Goal: Task Accomplishment & Management: Use online tool/utility

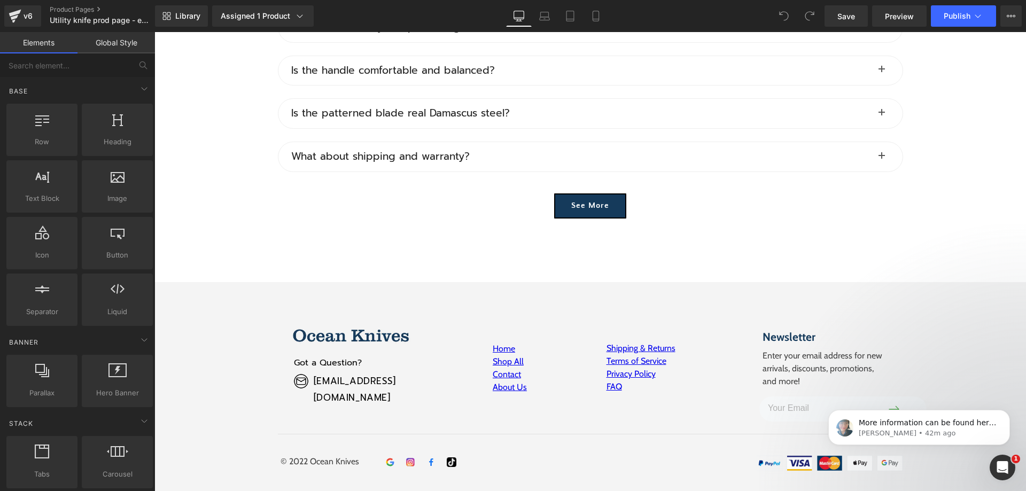
scroll to position [5292, 0]
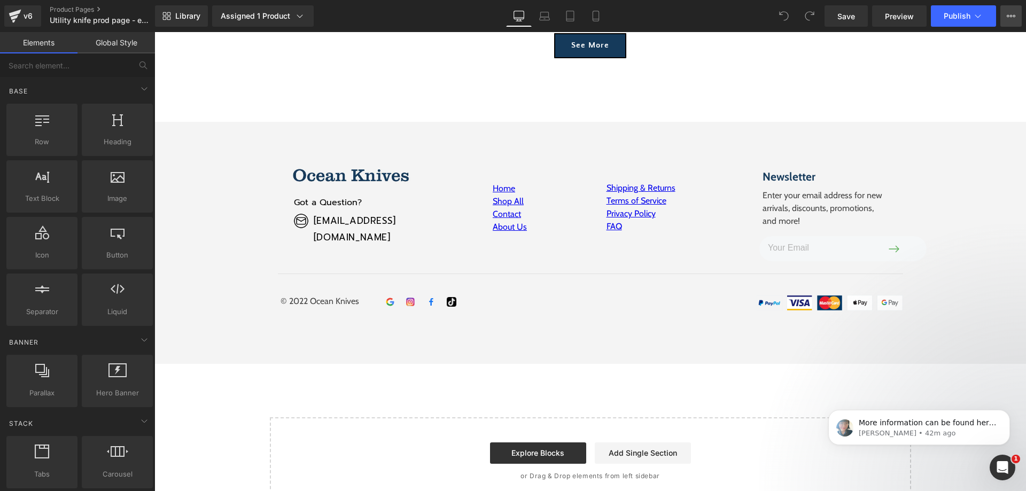
click at [1015, 20] on button "View Live Page View with current Template Save Template to Library Schedule Pub…" at bounding box center [1011, 15] width 21 height 21
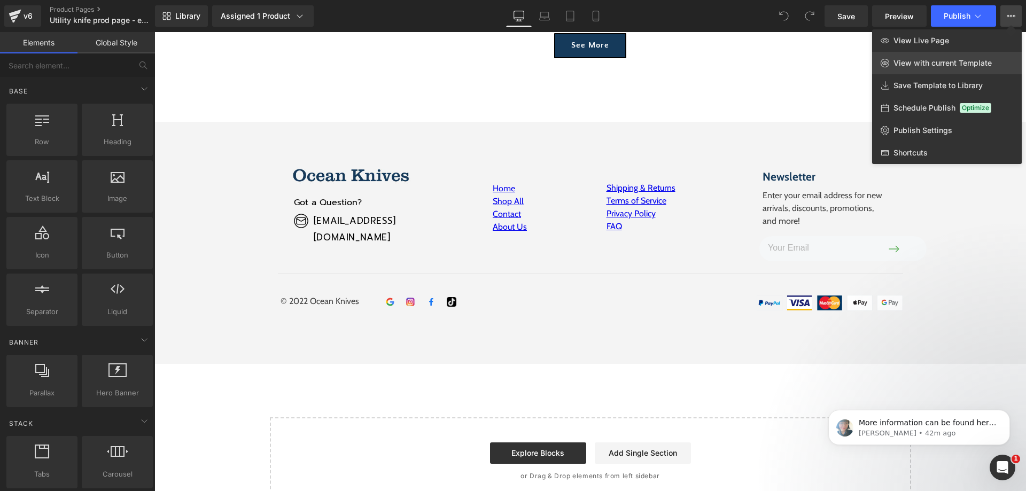
click at [962, 64] on span "View with current Template" at bounding box center [943, 63] width 98 height 10
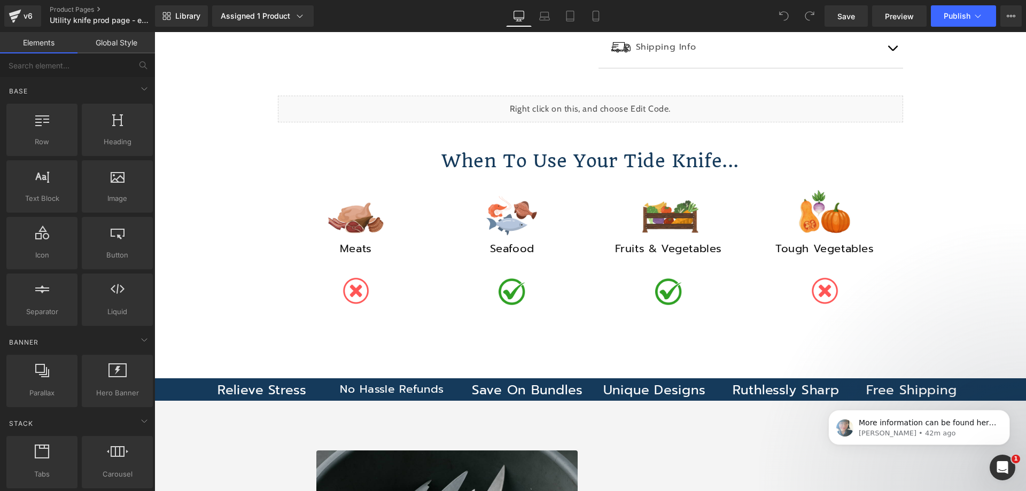
scroll to position [374, 0]
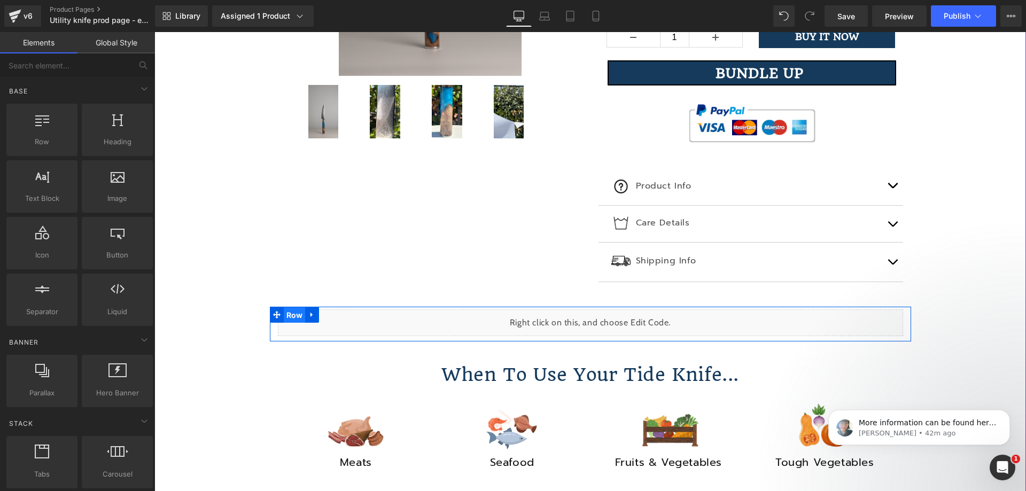
click at [286, 313] on span "Row" at bounding box center [295, 315] width 22 height 16
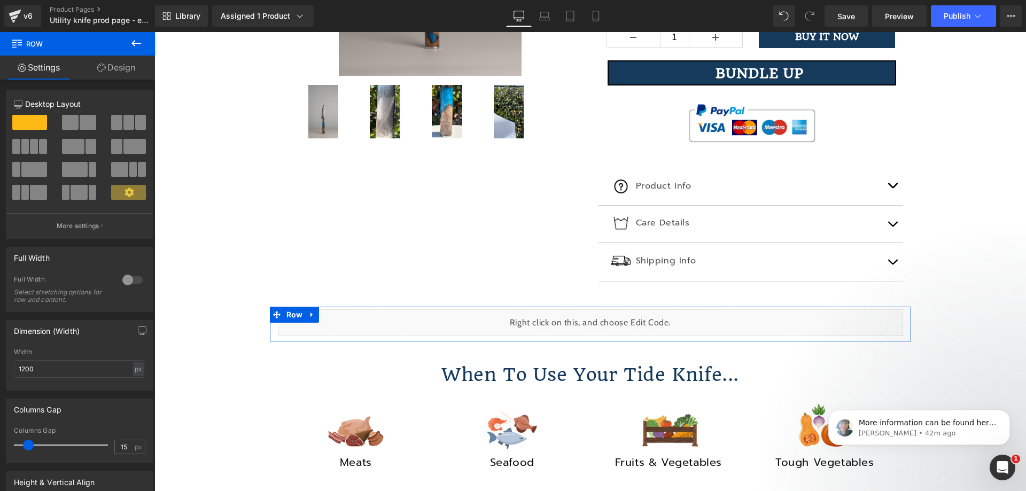
click at [101, 71] on icon at bounding box center [101, 68] width 9 height 9
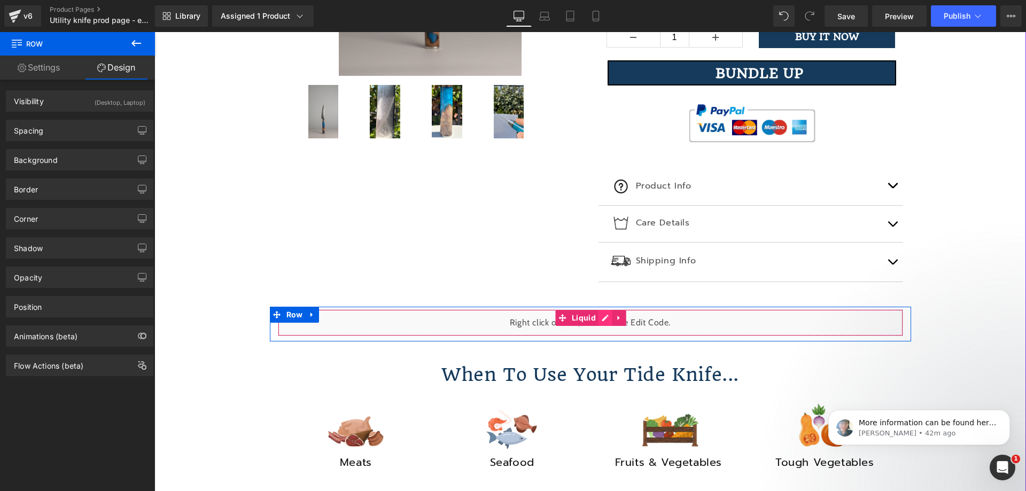
click at [598, 314] on div "Liquid" at bounding box center [590, 322] width 625 height 27
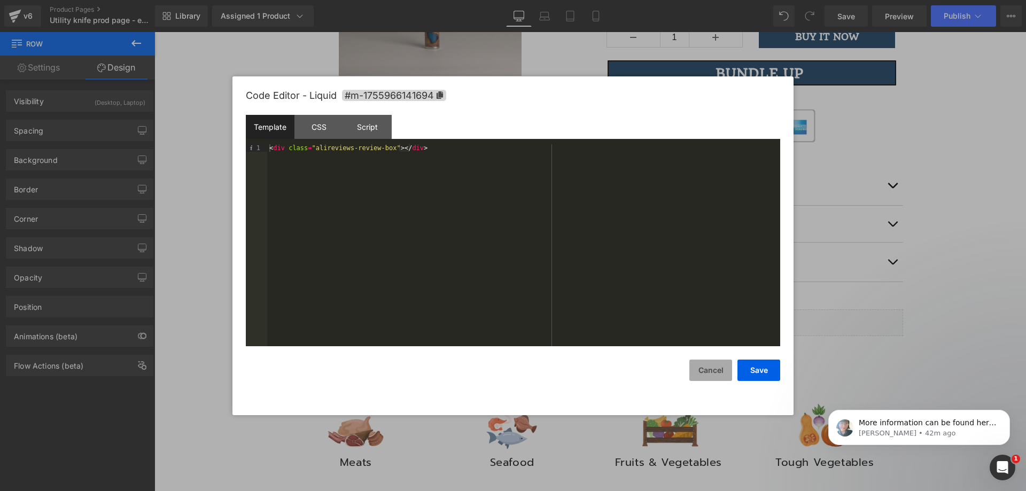
click at [698, 373] on button "Cancel" at bounding box center [711, 370] width 43 height 21
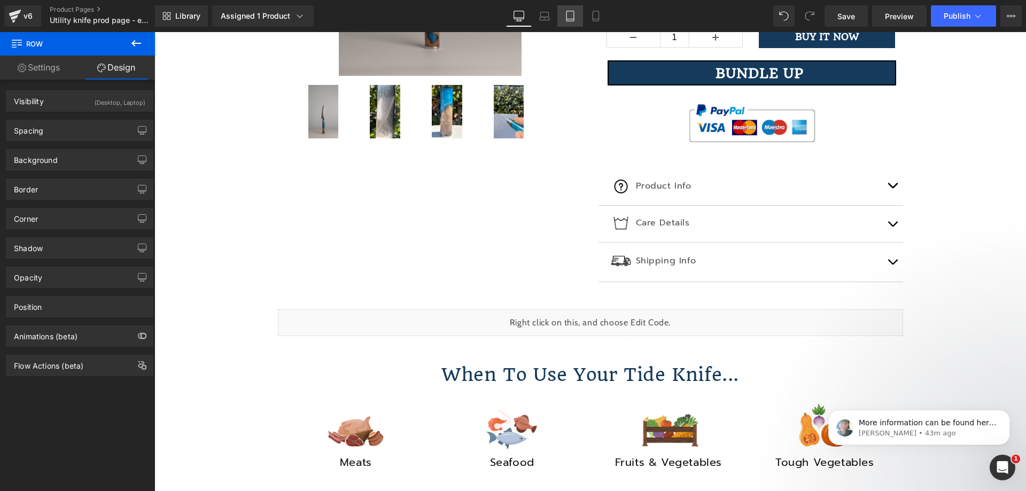
click at [566, 15] on icon at bounding box center [570, 16] width 11 height 11
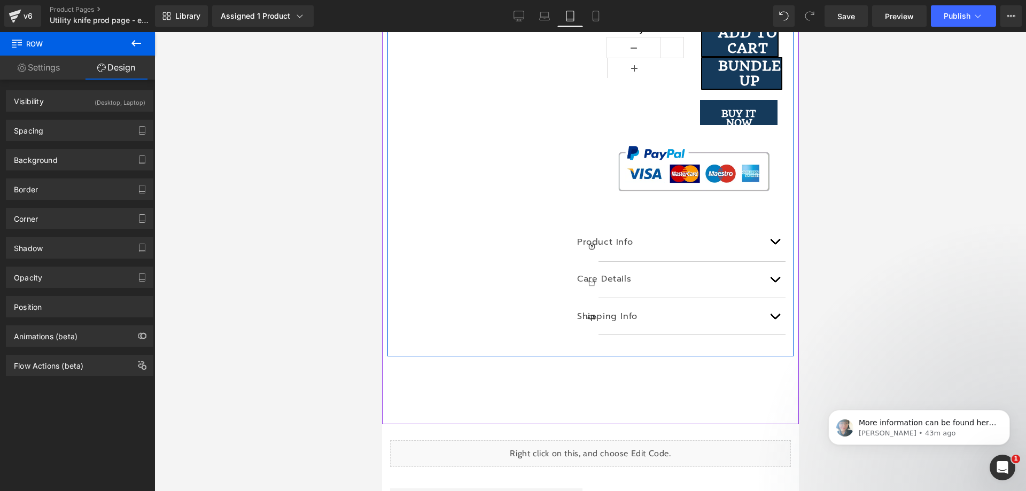
scroll to position [641, 0]
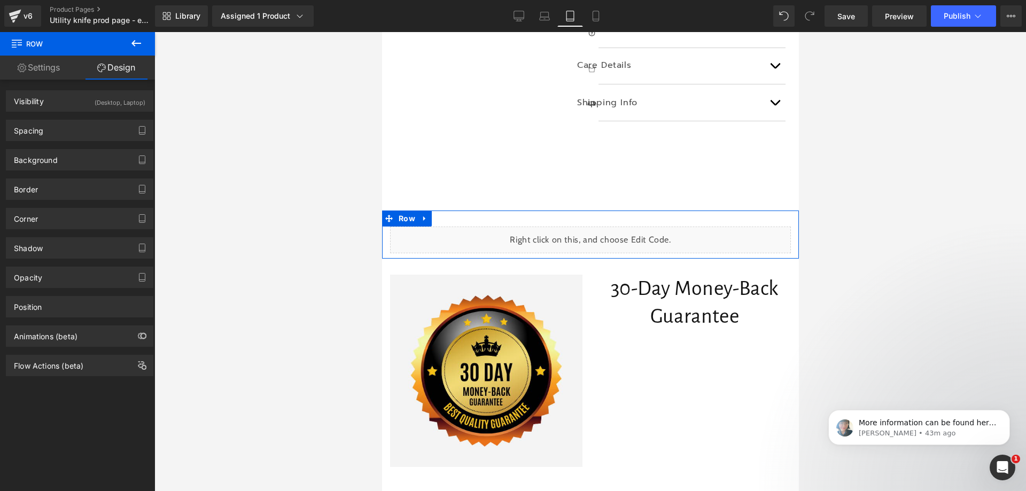
click at [499, 233] on div "Liquid Row" at bounding box center [590, 235] width 417 height 48
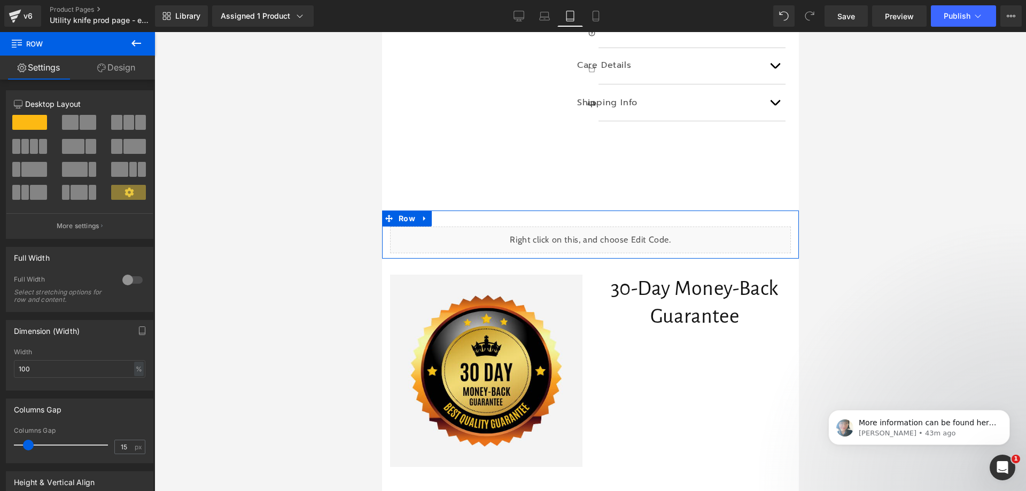
click at [112, 72] on link "Design" at bounding box center [117, 68] width 78 height 24
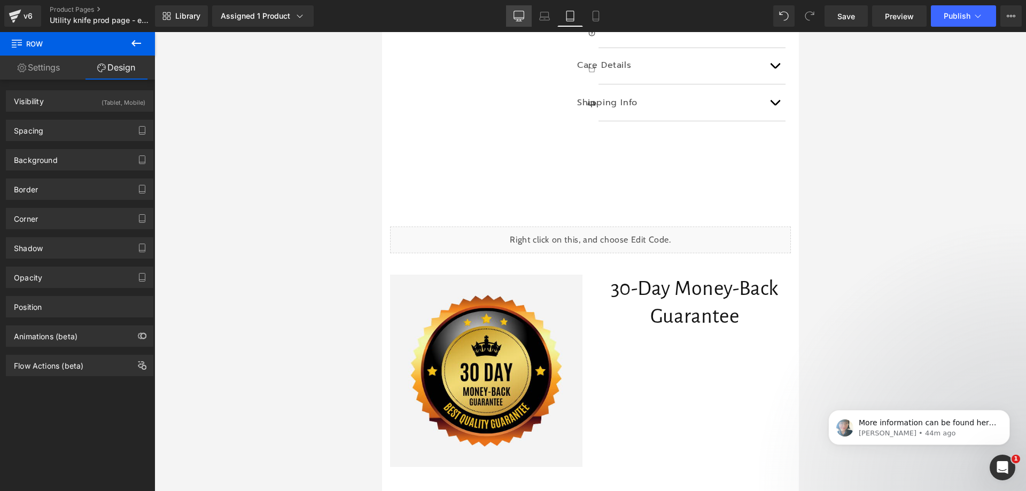
click at [520, 13] on icon at bounding box center [519, 16] width 11 height 11
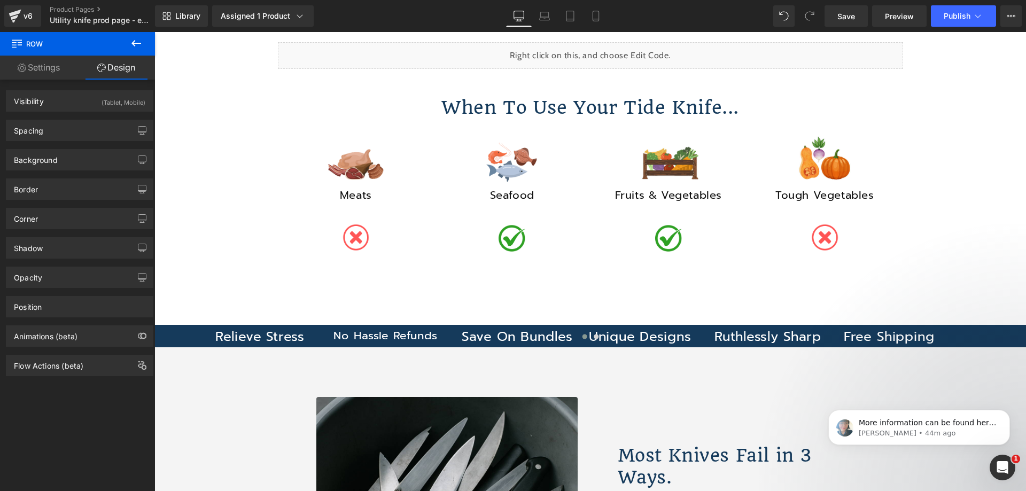
scroll to position [0, 0]
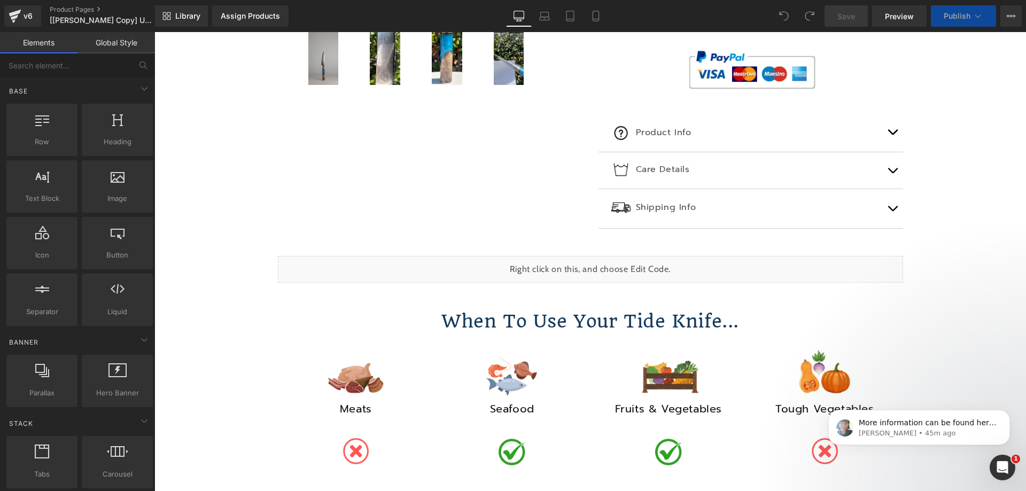
scroll to position [481, 0]
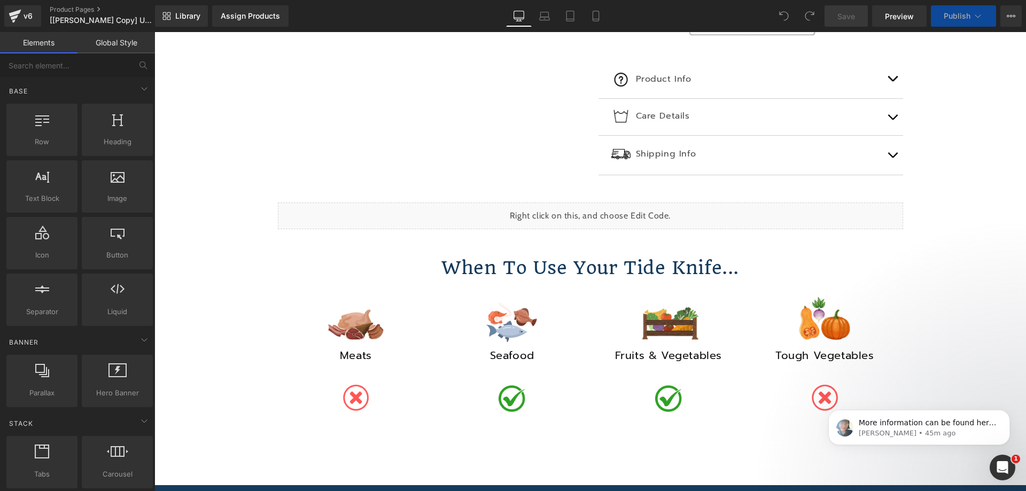
click at [273, 230] on div "Liquid Row" at bounding box center [590, 217] width 641 height 35
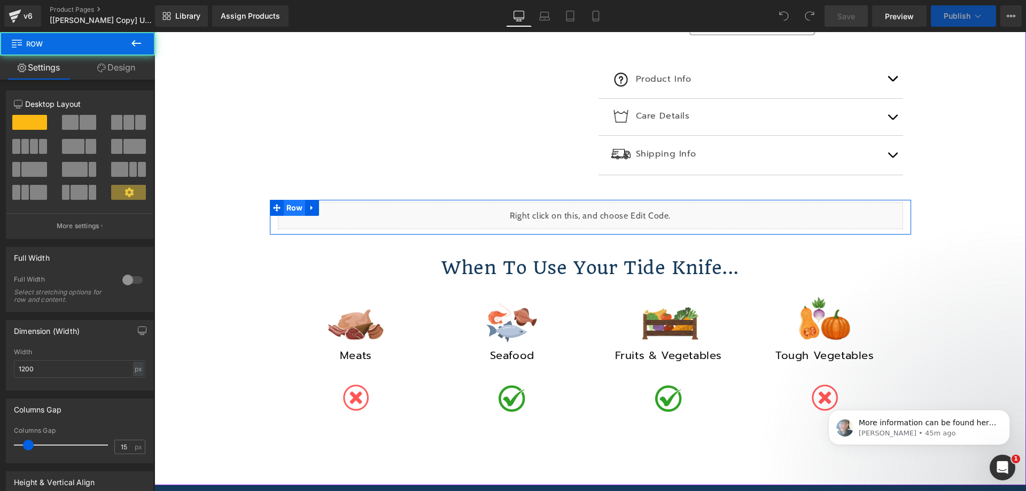
click at [295, 207] on span "Row" at bounding box center [295, 208] width 22 height 16
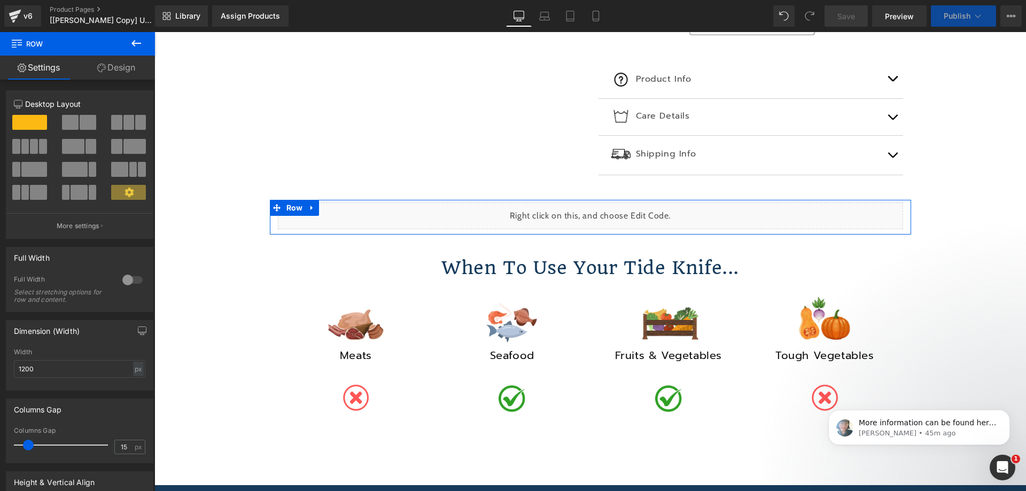
click at [114, 71] on link "Design" at bounding box center [117, 68] width 78 height 24
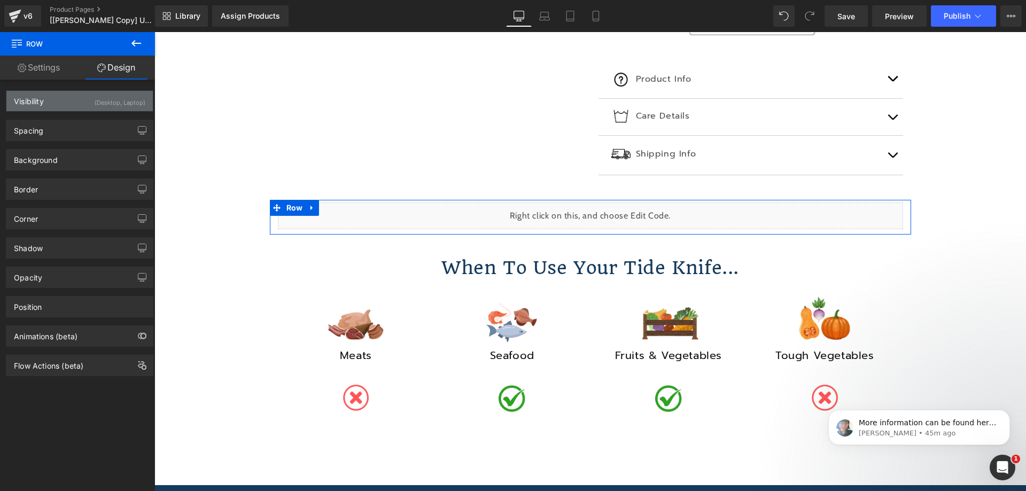
click at [109, 103] on div "(Desktop, Laptop)" at bounding box center [120, 100] width 51 height 18
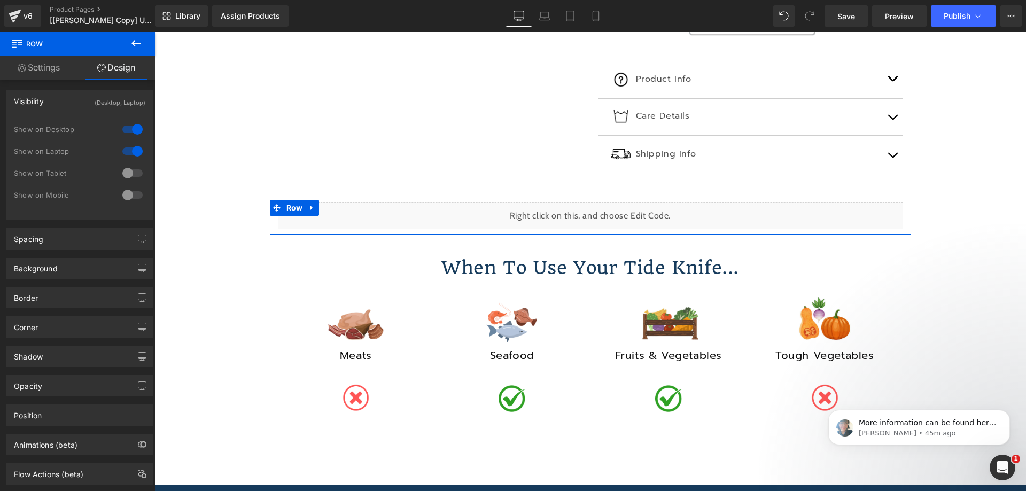
click at [129, 175] on div at bounding box center [133, 173] width 26 height 17
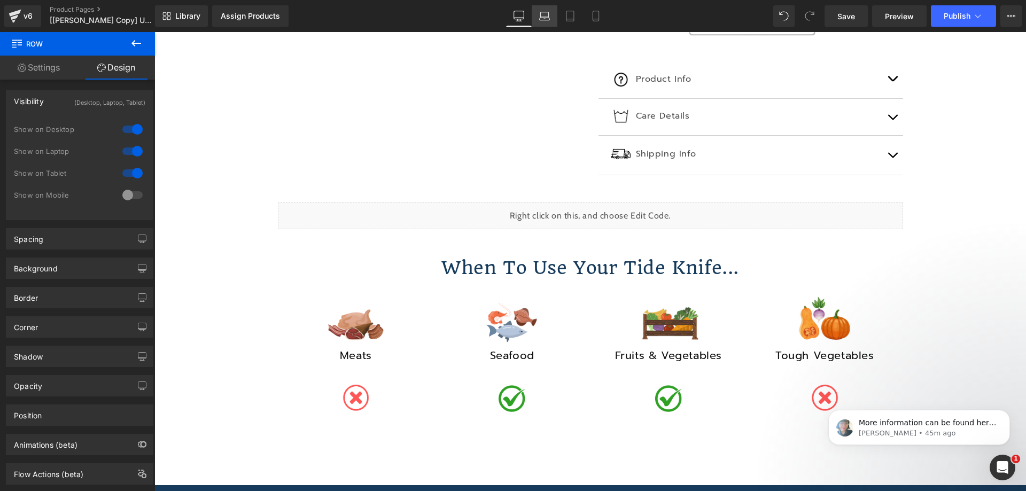
click at [547, 19] on icon at bounding box center [544, 16] width 11 height 11
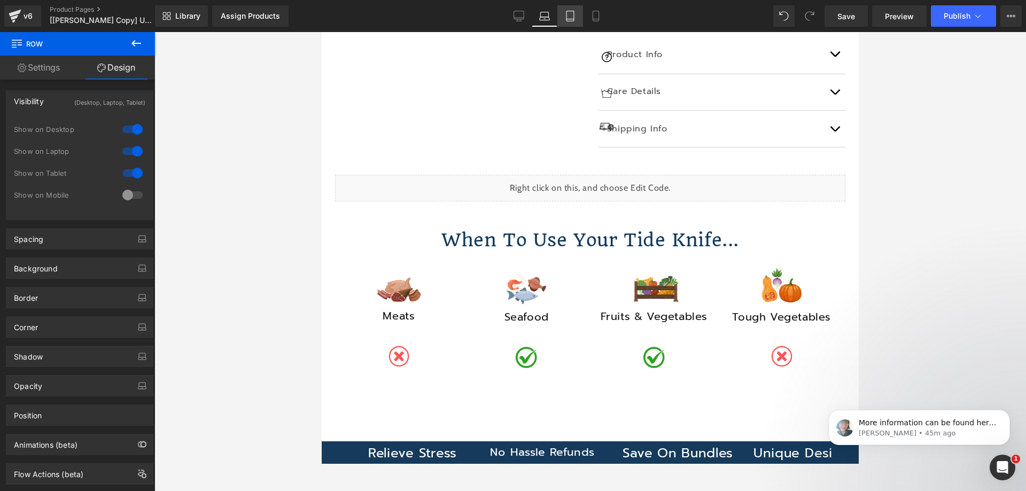
scroll to position [464, 0]
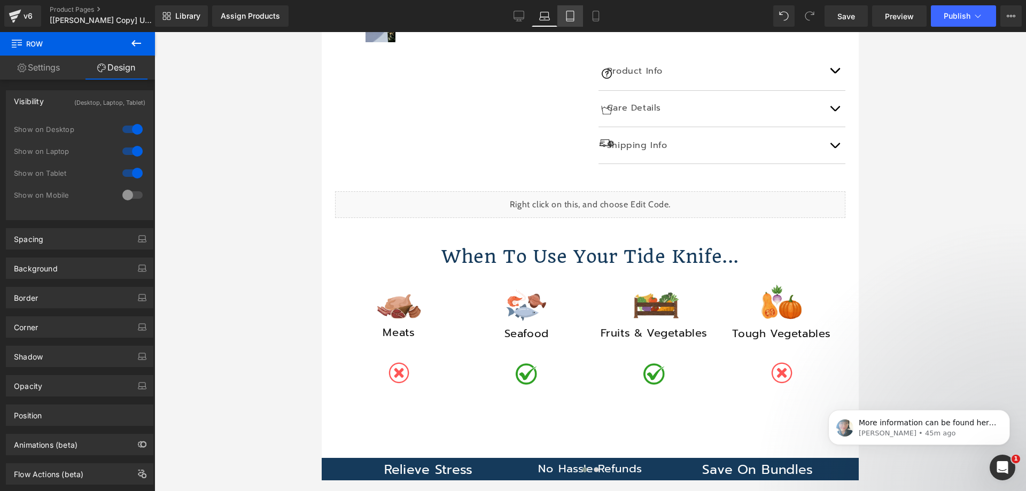
click at [570, 17] on icon at bounding box center [570, 16] width 11 height 11
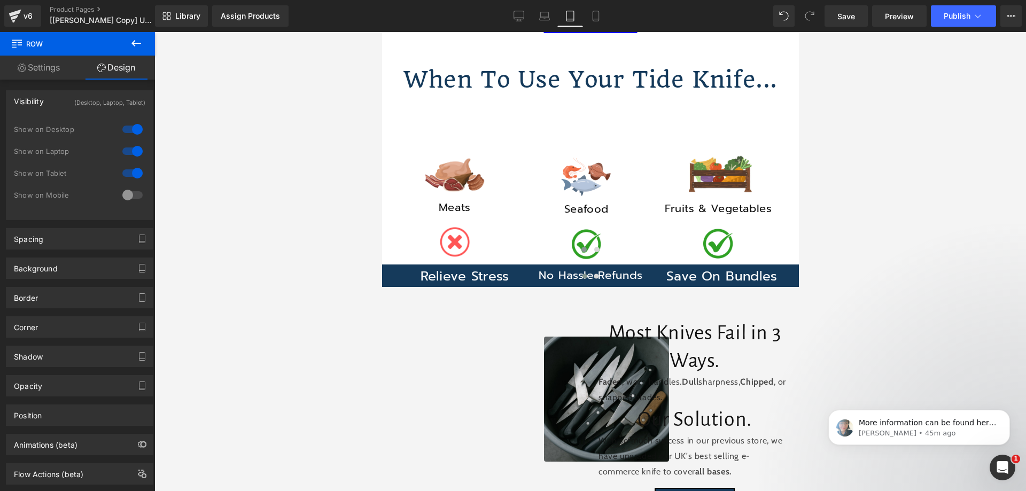
scroll to position [610, 0]
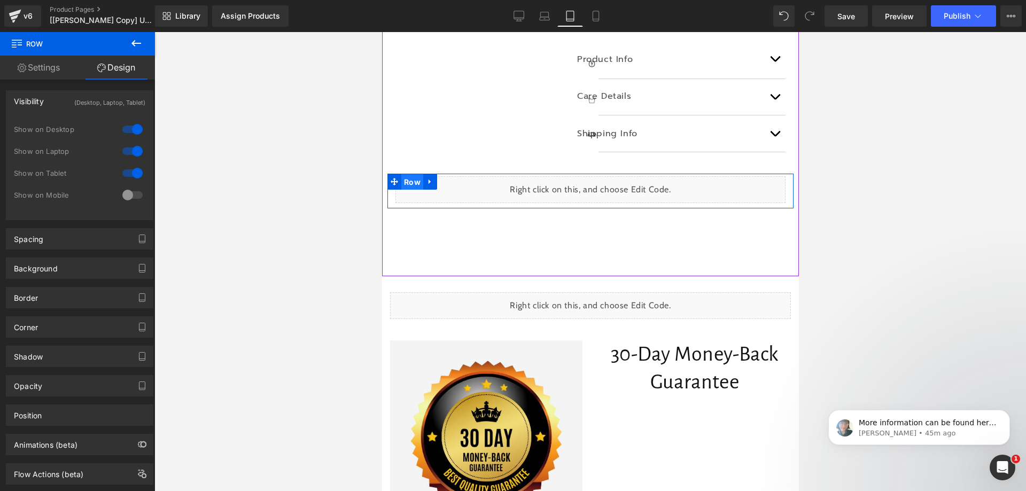
drag, startPoint x: 402, startPoint y: 193, endPoint x: 761, endPoint y: 219, distance: 359.6
click at [402, 190] on span "Row" at bounding box center [412, 182] width 22 height 16
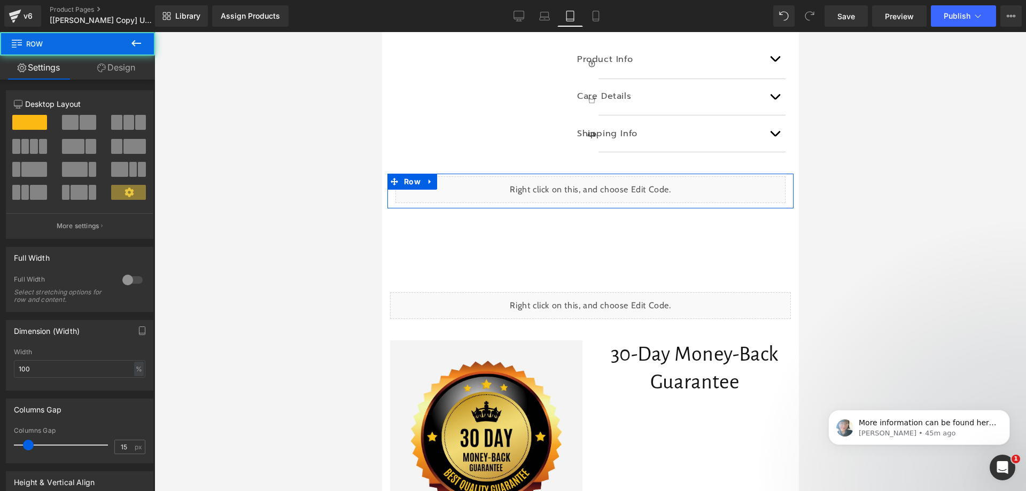
click at [100, 64] on icon at bounding box center [101, 68] width 9 height 9
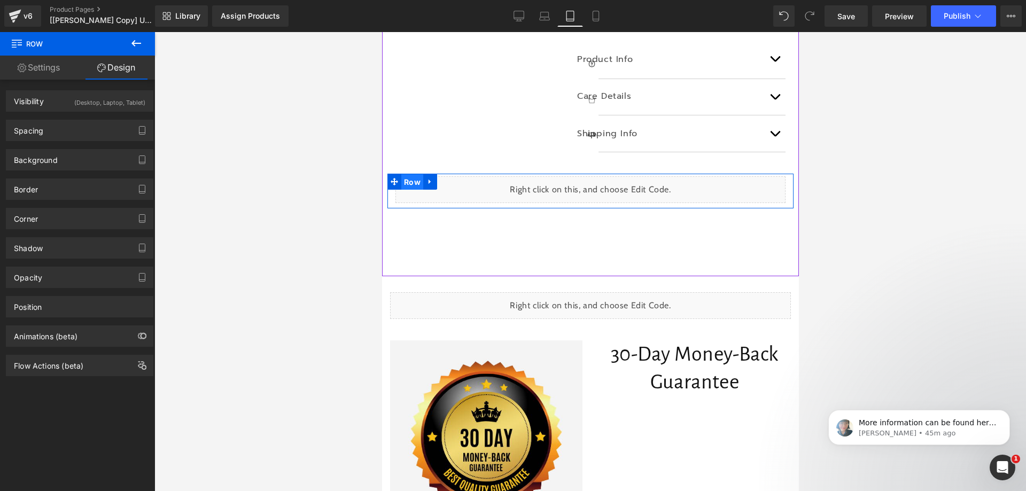
drag, startPoint x: 404, startPoint y: 197, endPoint x: 547, endPoint y: 161, distance: 147.1
click at [404, 190] on span "Row" at bounding box center [412, 182] width 22 height 16
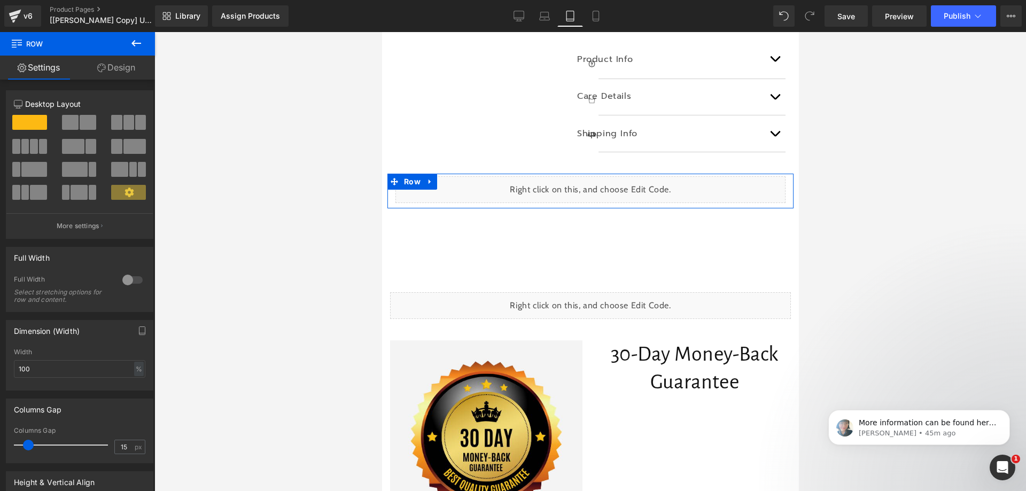
click at [111, 69] on link "Design" at bounding box center [117, 68] width 78 height 24
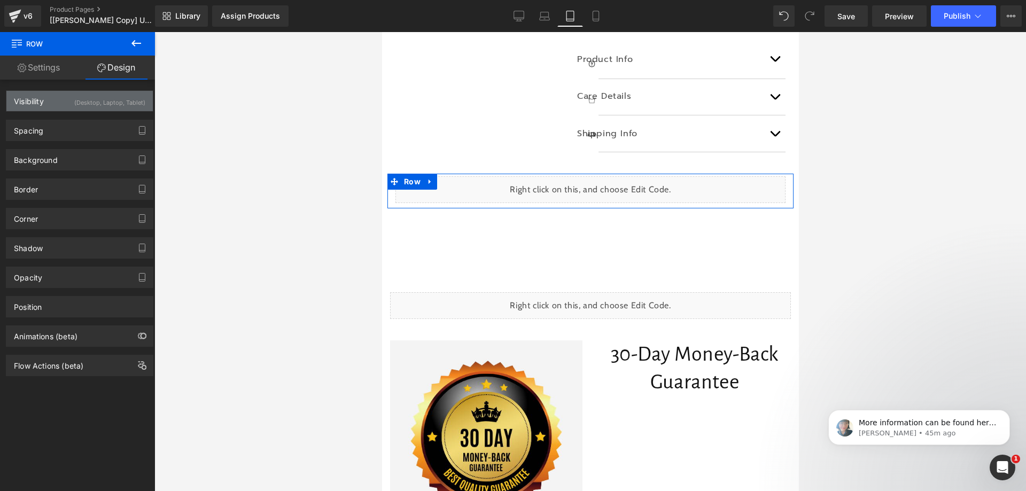
click at [122, 107] on div "(Desktop, Laptop, Tablet)" at bounding box center [109, 100] width 71 height 18
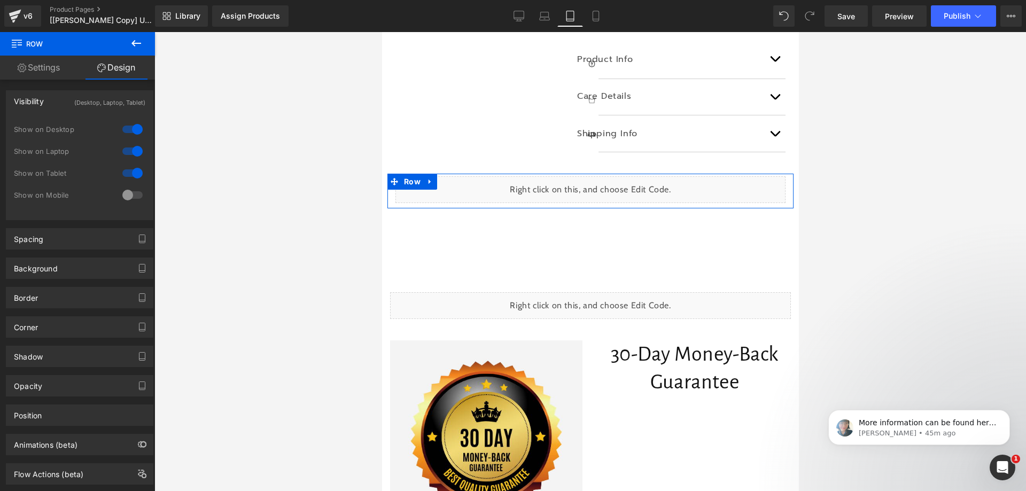
click at [129, 196] on div at bounding box center [133, 195] width 26 height 17
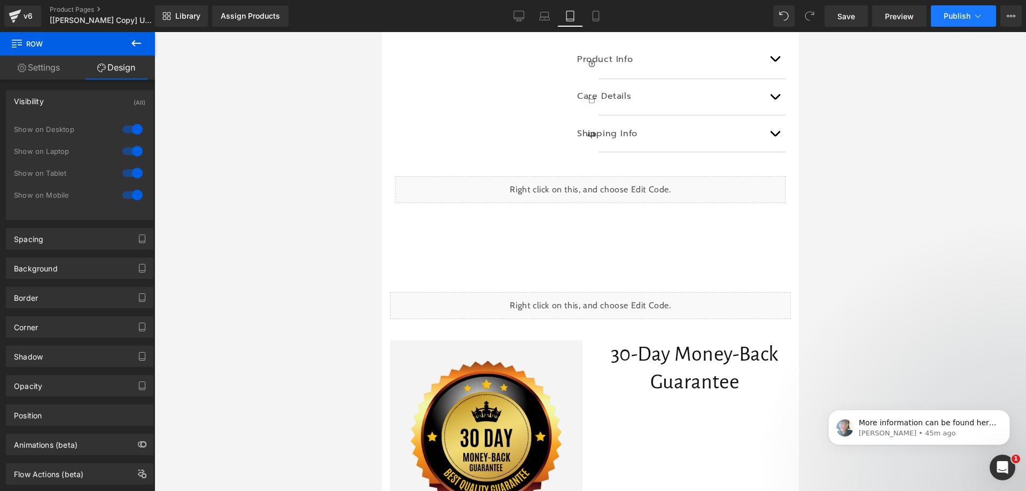
click at [961, 17] on span "Publish" at bounding box center [957, 16] width 27 height 9
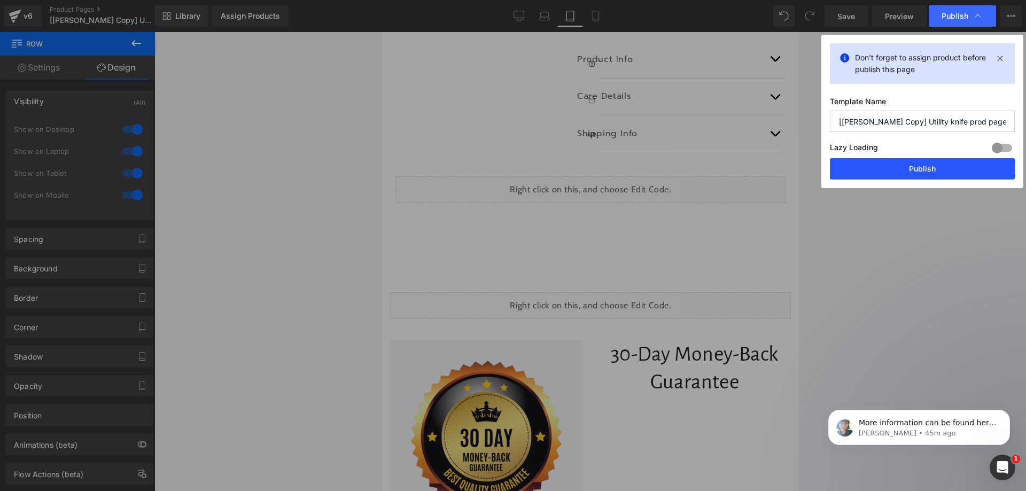
click at [914, 169] on button "Publish" at bounding box center [922, 168] width 185 height 21
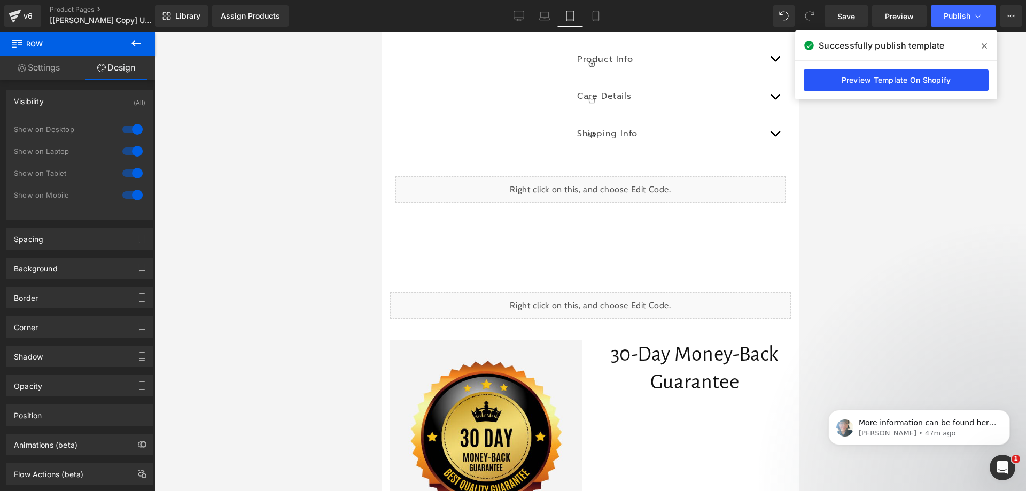
click at [877, 75] on link "Preview Template On Shopify" at bounding box center [896, 79] width 185 height 21
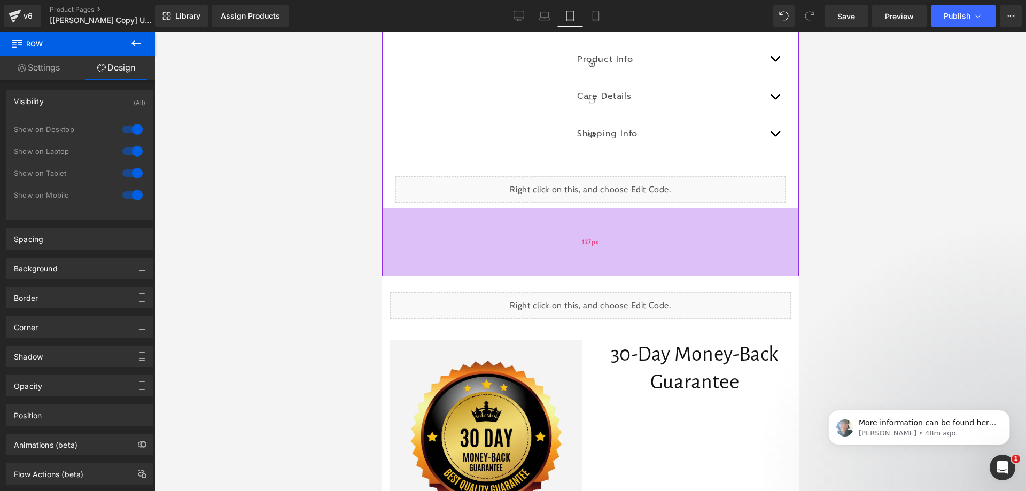
click at [463, 222] on div "127px" at bounding box center [590, 242] width 417 height 68
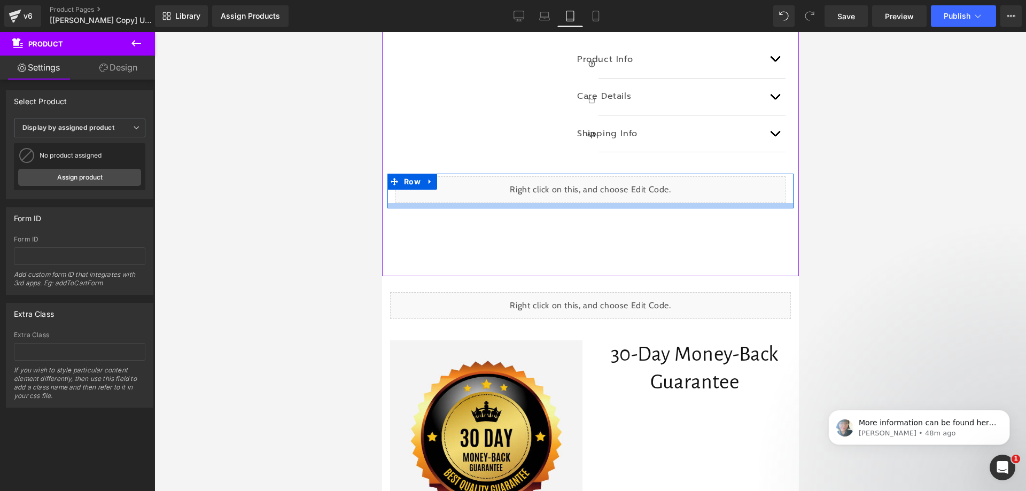
click at [465, 208] on div at bounding box center [590, 205] width 406 height 5
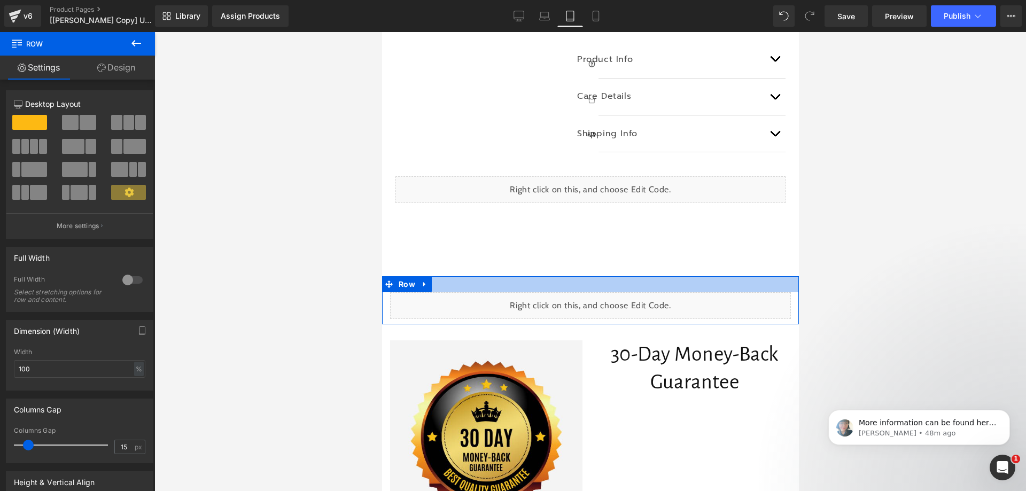
click at [472, 292] on div at bounding box center [590, 284] width 417 height 16
click at [468, 292] on div at bounding box center [590, 284] width 417 height 16
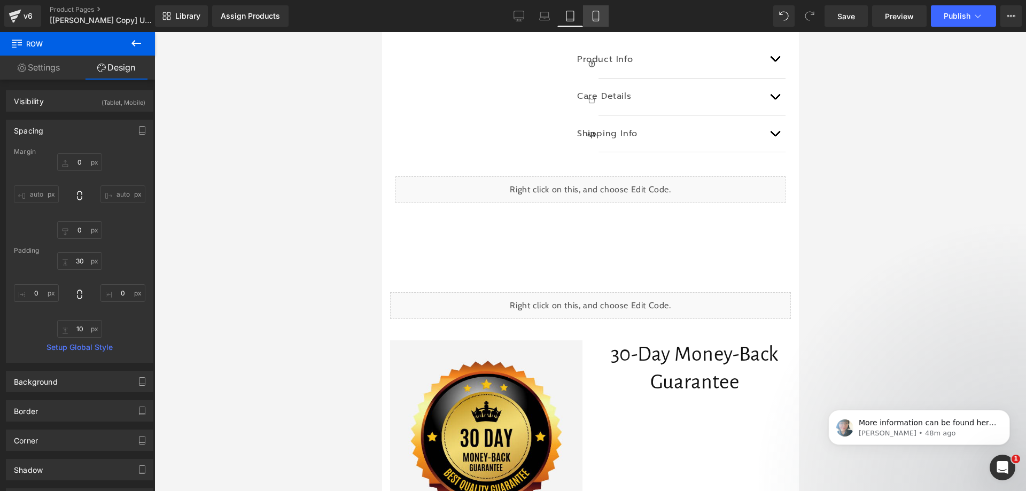
click at [596, 11] on icon at bounding box center [596, 16] width 6 height 10
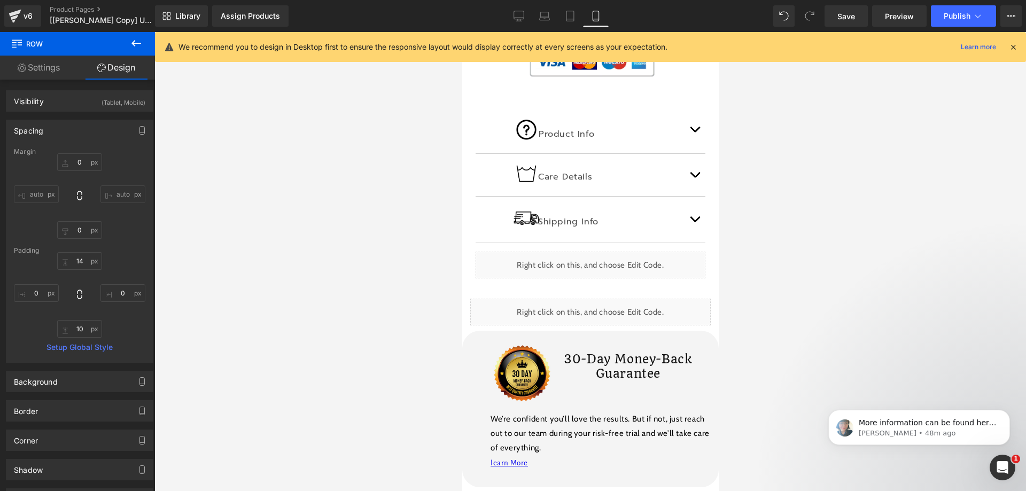
scroll to position [809, 0]
click at [507, 295] on icon at bounding box center [504, 299] width 7 height 8
click at [529, 296] on icon at bounding box center [532, 299] width 7 height 7
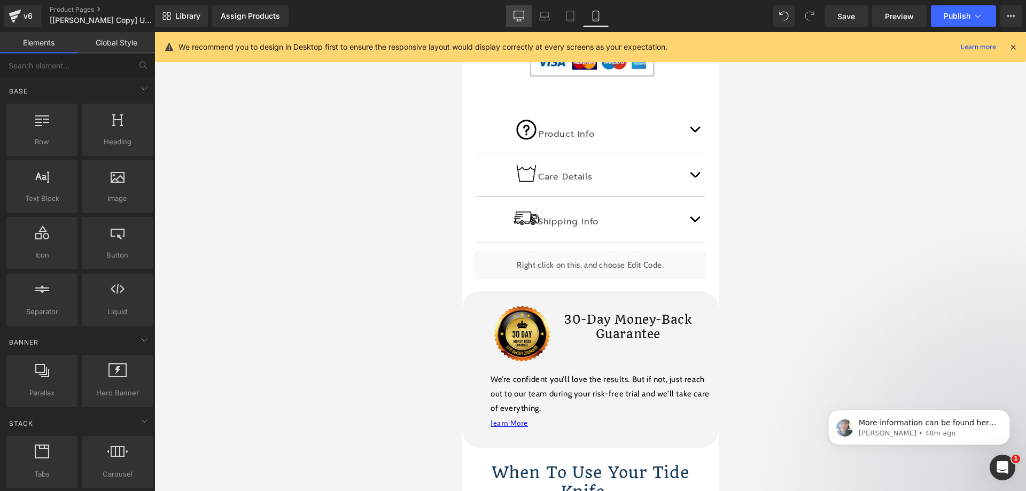
click at [517, 13] on icon at bounding box center [519, 16] width 11 height 11
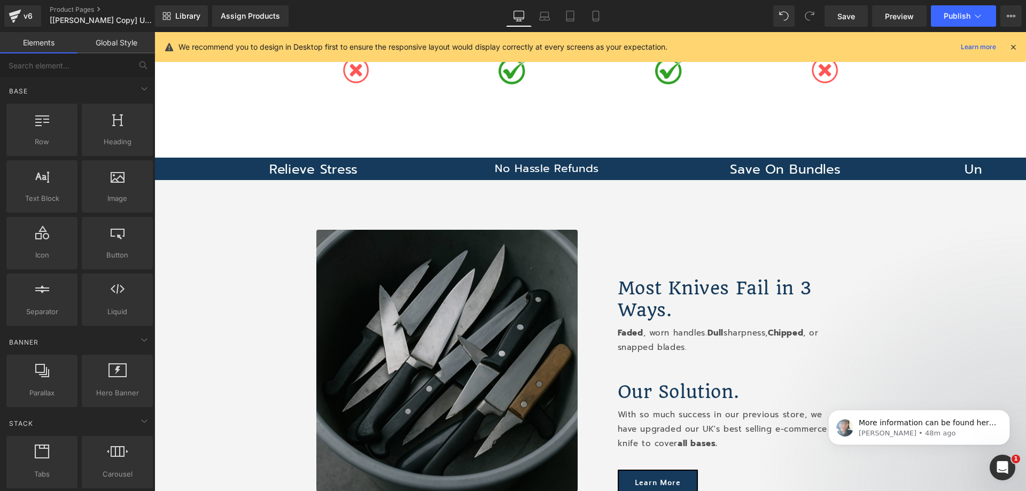
scroll to position [934, 0]
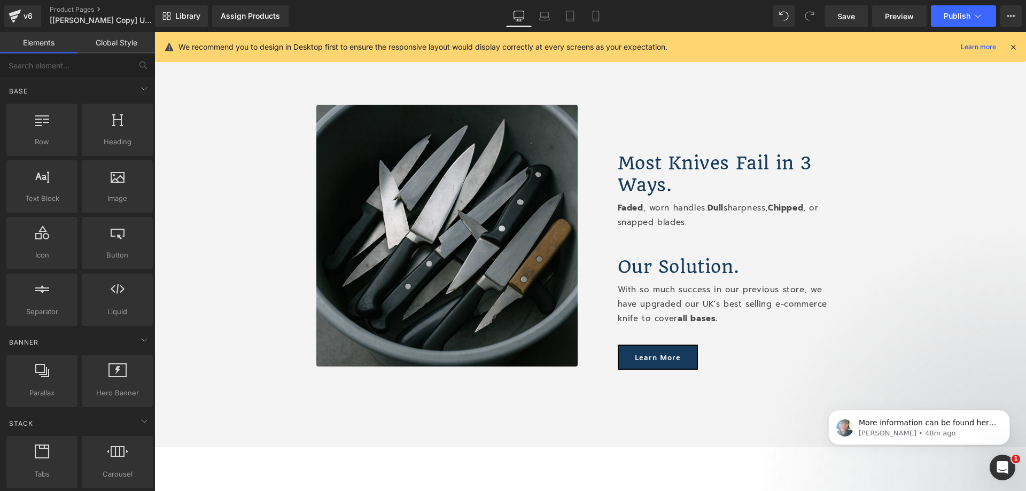
click at [1011, 48] on icon at bounding box center [1014, 47] width 10 height 10
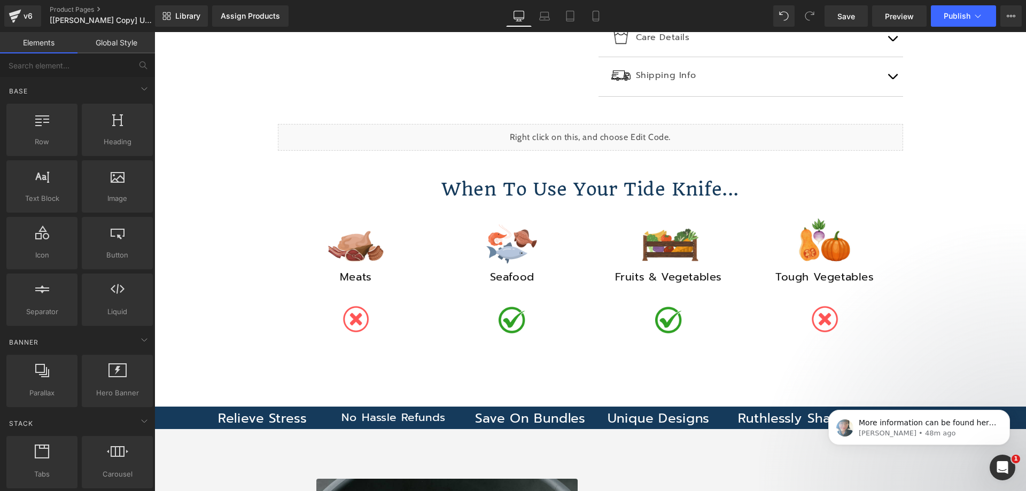
scroll to position [346, 0]
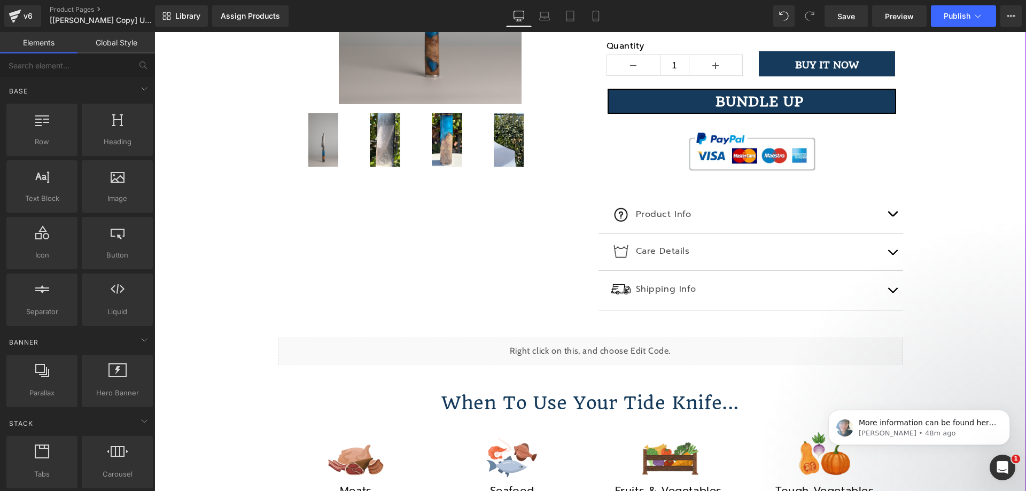
click at [928, 337] on div "Sale Off (P) Image" at bounding box center [590, 157] width 861 height 789
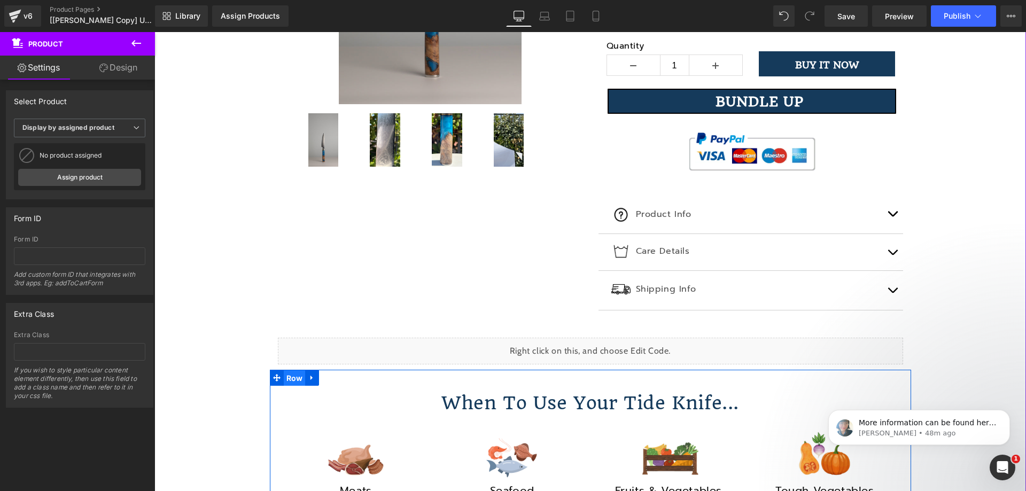
click at [293, 377] on span "Row" at bounding box center [295, 378] width 22 height 16
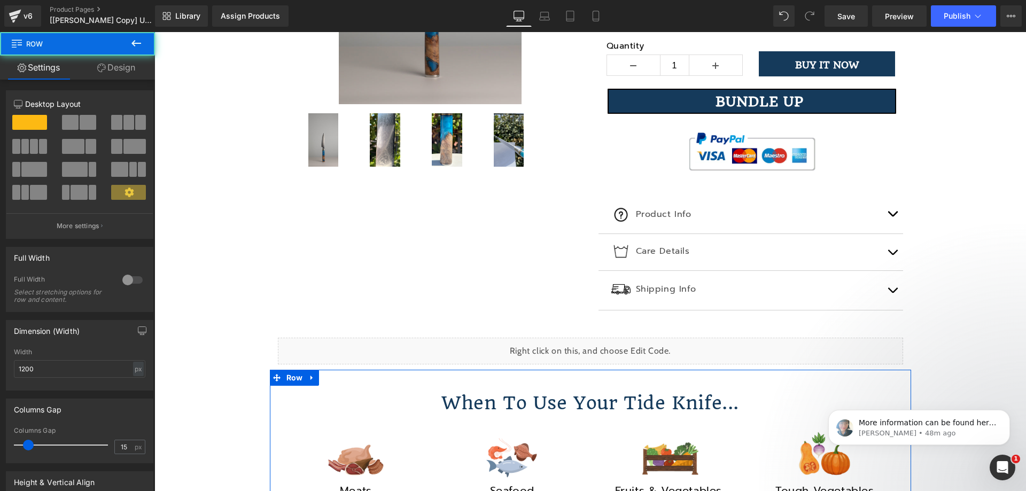
click at [112, 75] on link "Design" at bounding box center [117, 68] width 78 height 24
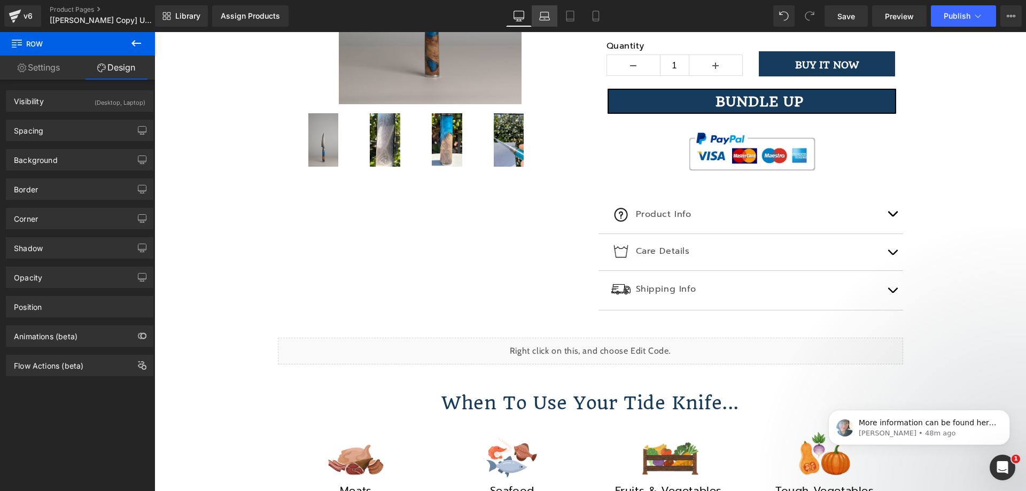
click at [549, 14] on icon at bounding box center [545, 14] width 8 height 5
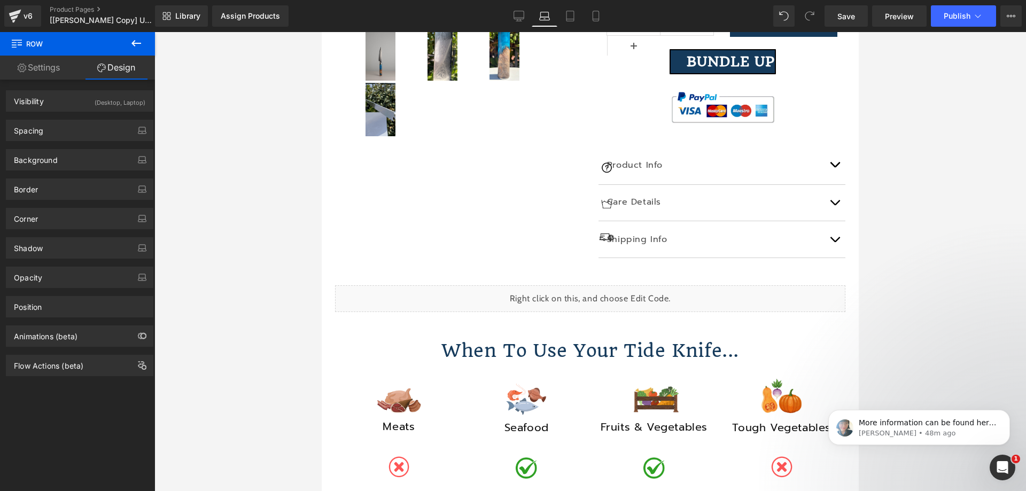
scroll to position [477, 0]
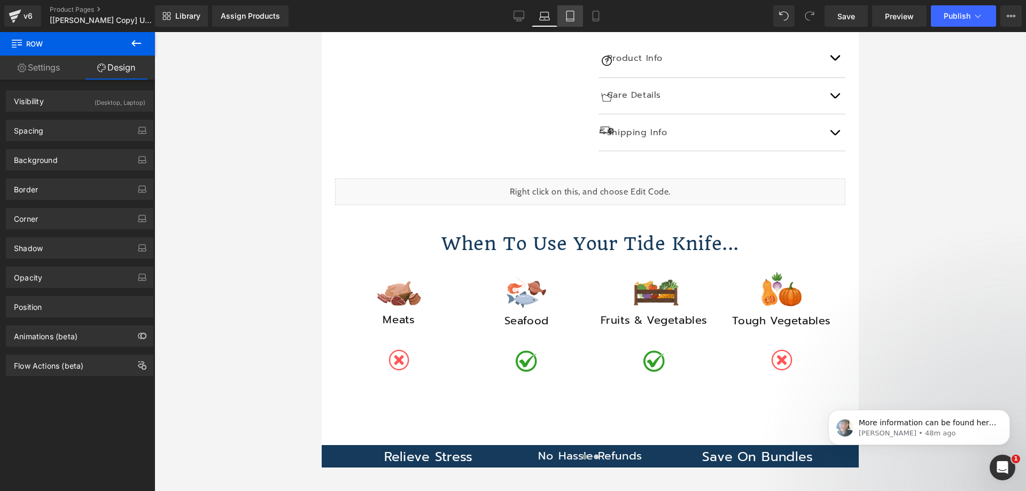
click at [573, 14] on icon at bounding box center [570, 16] width 11 height 11
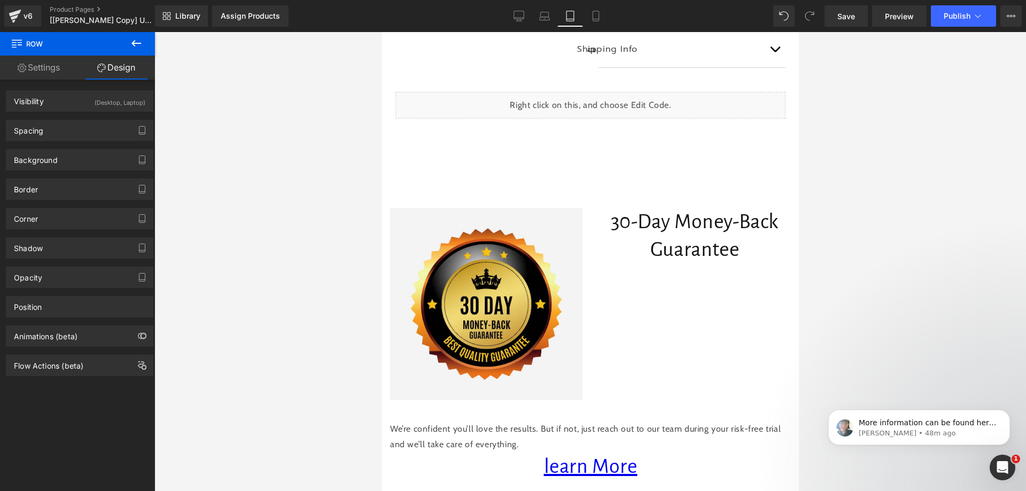
scroll to position [855, 0]
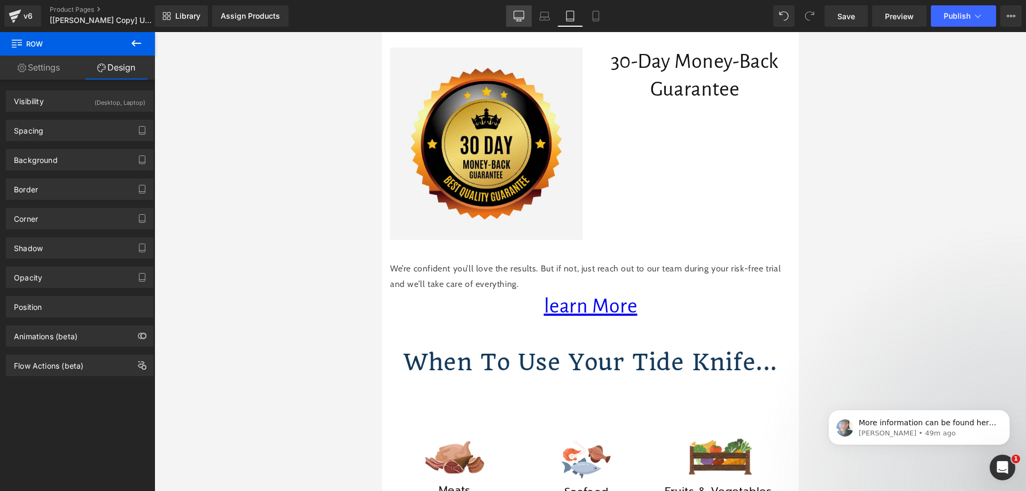
drag, startPoint x: 523, startPoint y: 16, endPoint x: 390, endPoint y: 116, distance: 166.4
click at [523, 16] on icon at bounding box center [519, 16] width 11 height 11
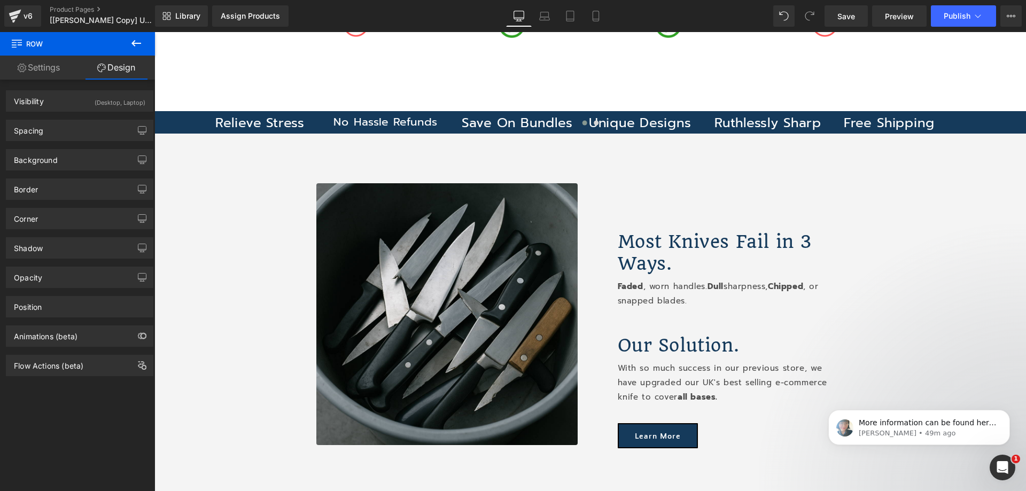
scroll to position [528, 0]
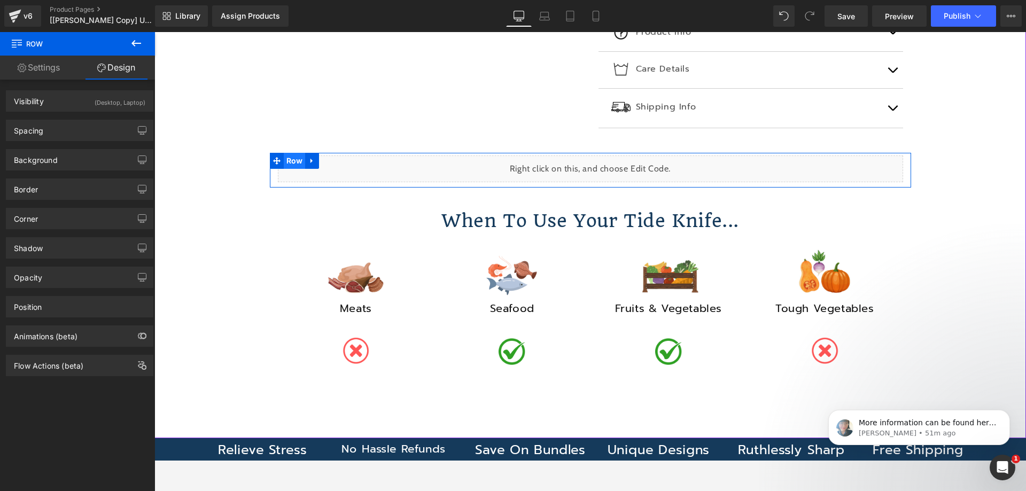
click at [284, 159] on span "Row" at bounding box center [295, 161] width 22 height 16
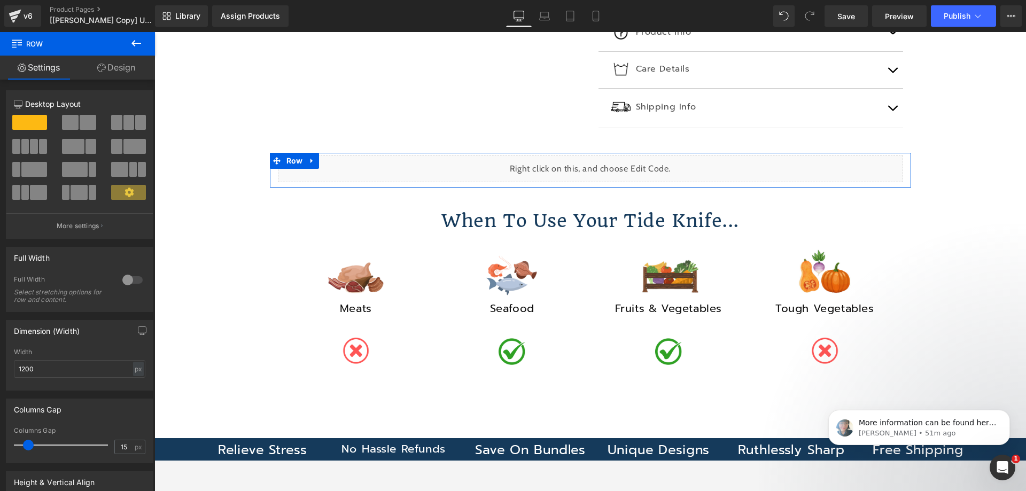
click at [130, 72] on link "Design" at bounding box center [117, 68] width 78 height 24
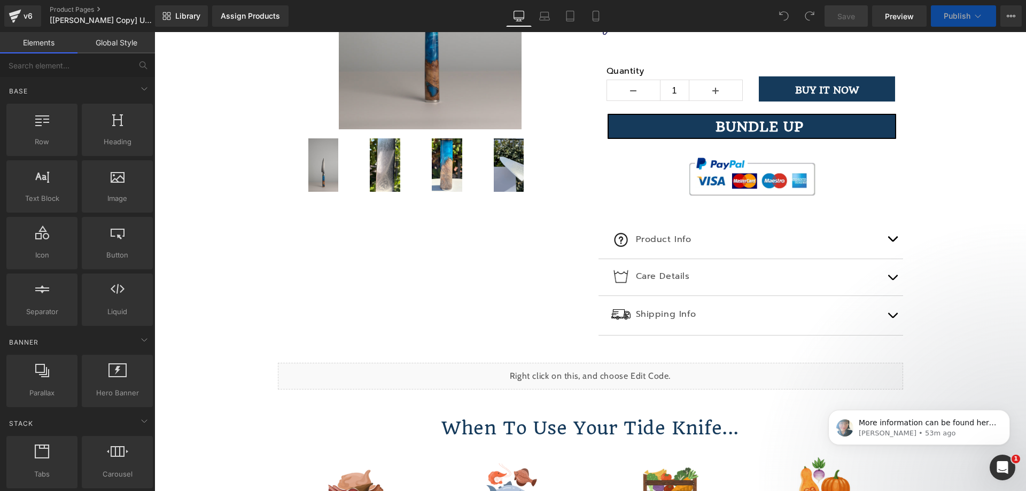
scroll to position [321, 0]
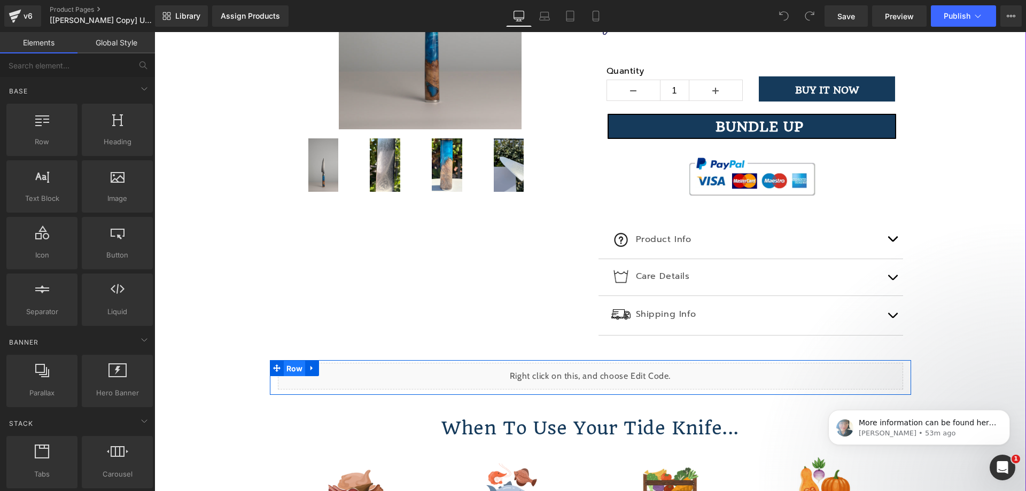
click at [292, 366] on span "Row" at bounding box center [295, 369] width 22 height 16
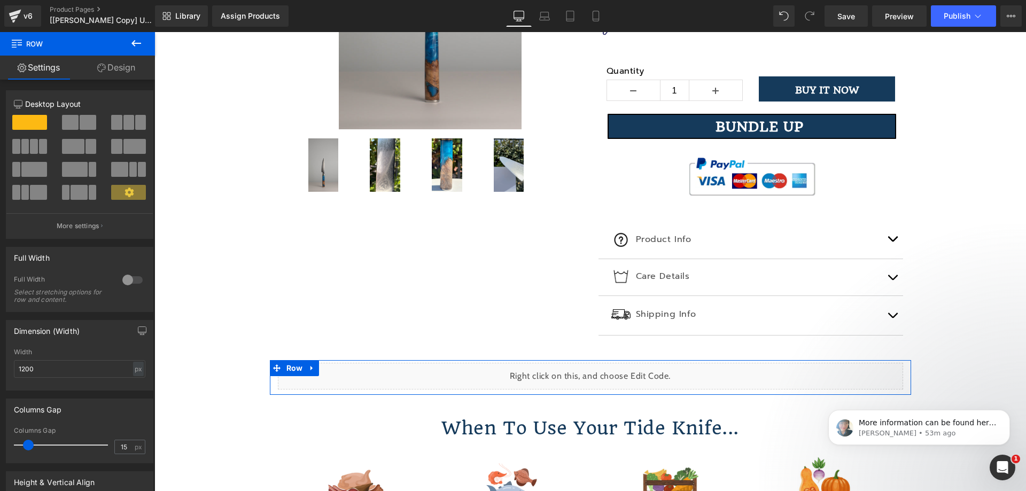
click at [117, 72] on link "Design" at bounding box center [117, 68] width 78 height 24
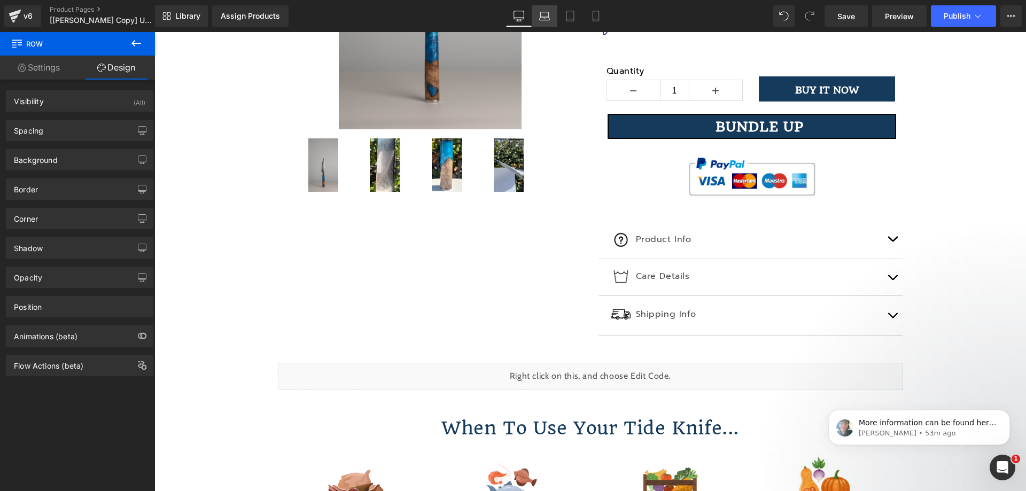
click at [552, 18] on link "Laptop" at bounding box center [545, 15] width 26 height 21
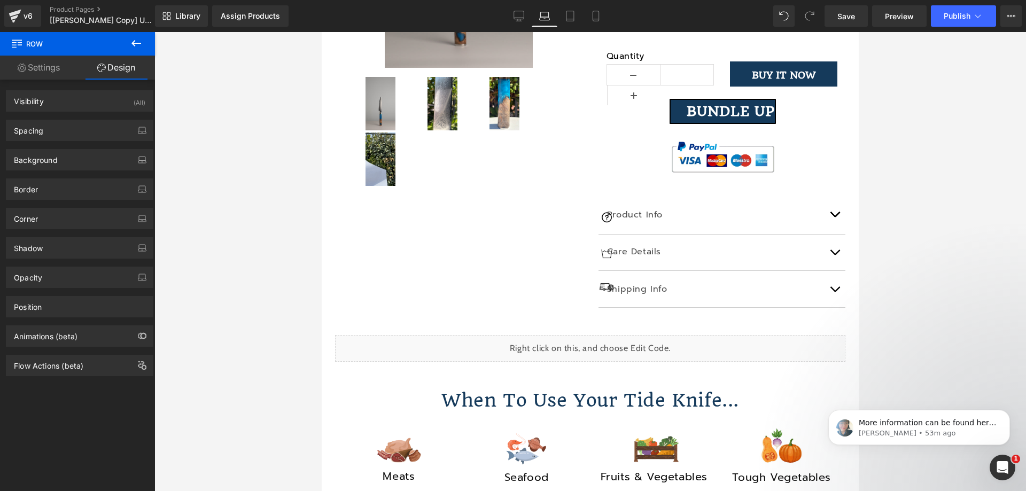
scroll to position [464, 0]
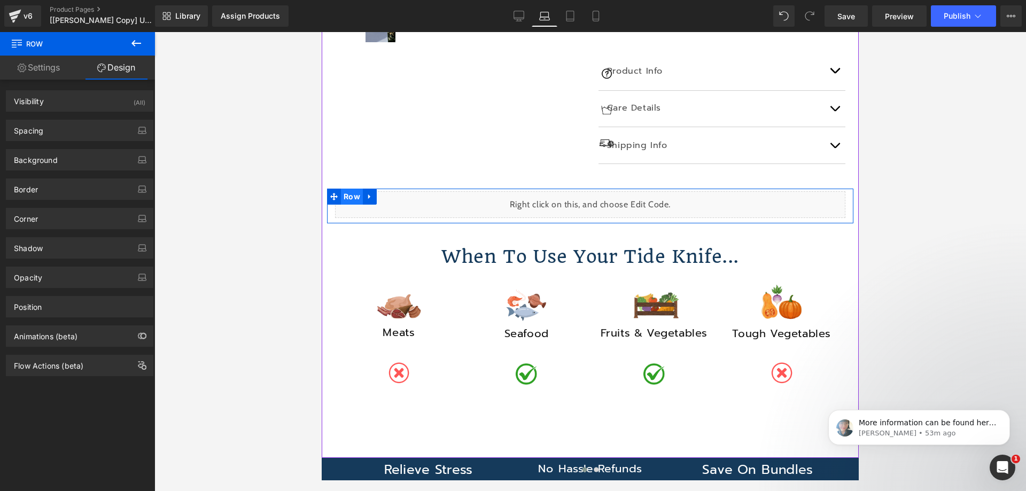
click at [354, 193] on span "Row" at bounding box center [352, 197] width 22 height 16
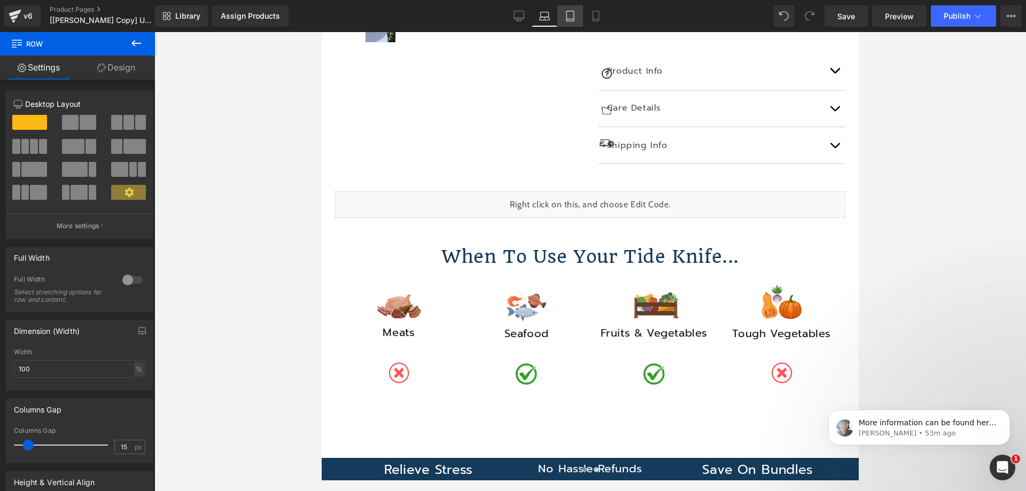
click at [571, 16] on icon at bounding box center [570, 16] width 11 height 11
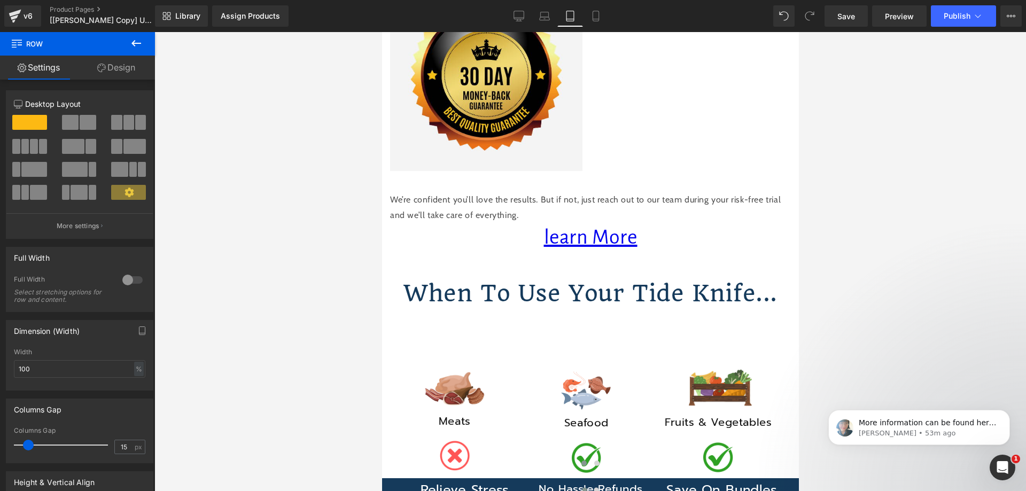
scroll to position [705, 0]
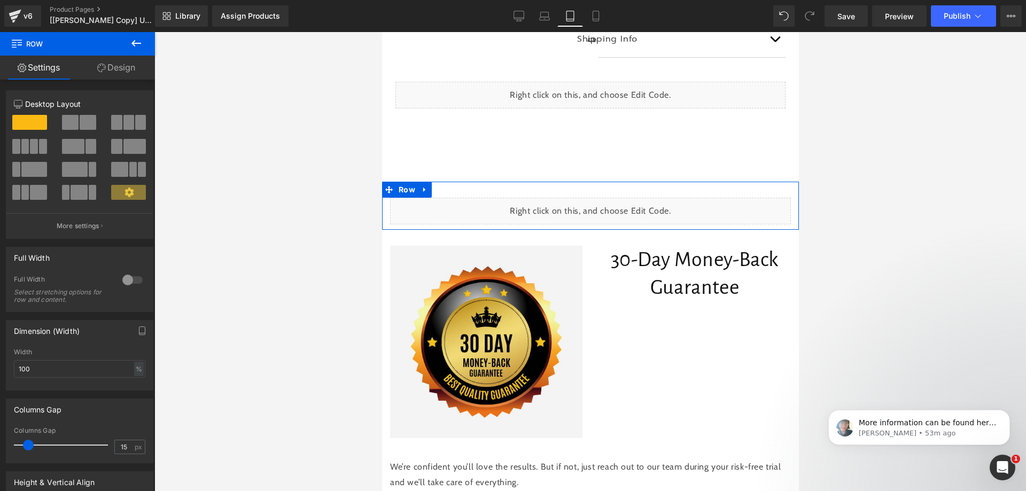
click at [519, 202] on div "Liquid Row" at bounding box center [590, 206] width 417 height 48
click at [424, 192] on icon at bounding box center [424, 190] width 2 height 5
click at [451, 193] on icon at bounding box center [451, 189] width 7 height 7
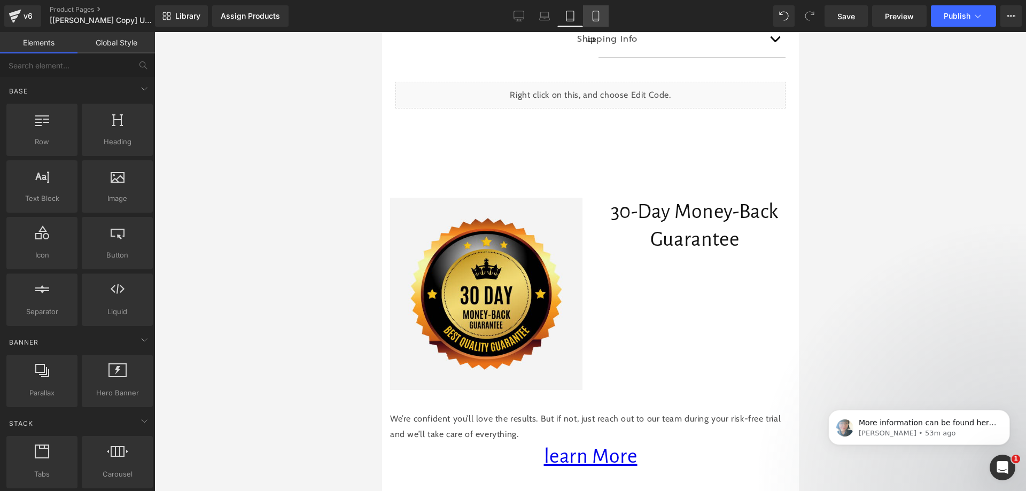
click at [591, 12] on icon at bounding box center [596, 16] width 11 height 11
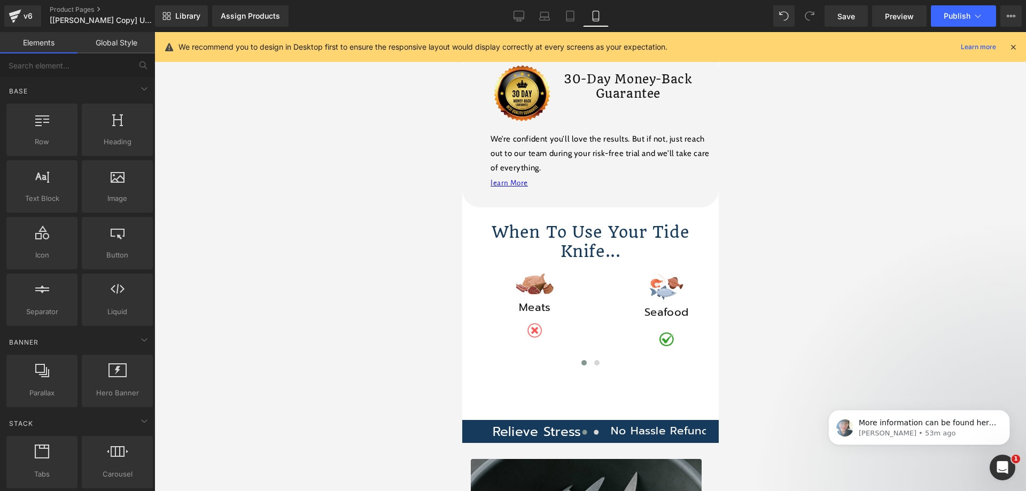
scroll to position [1049, 0]
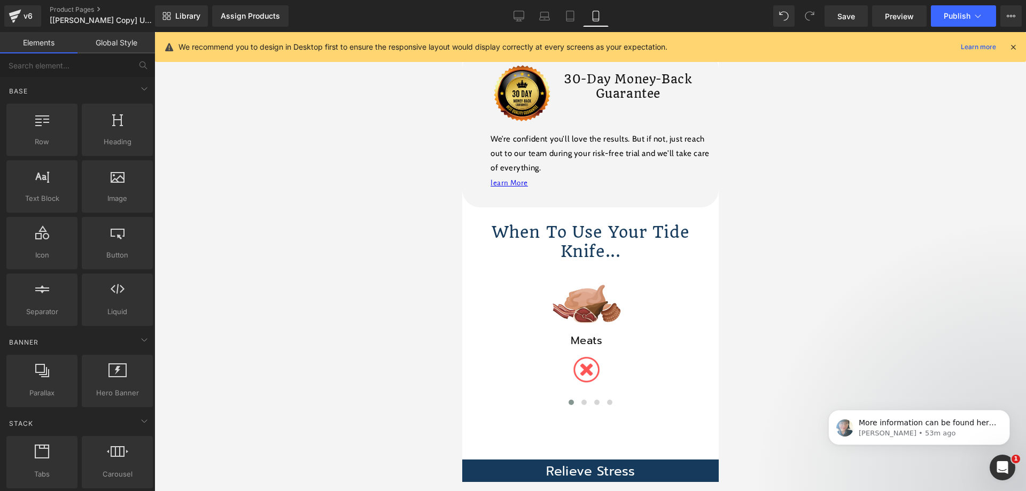
click at [1013, 49] on icon at bounding box center [1014, 47] width 10 height 10
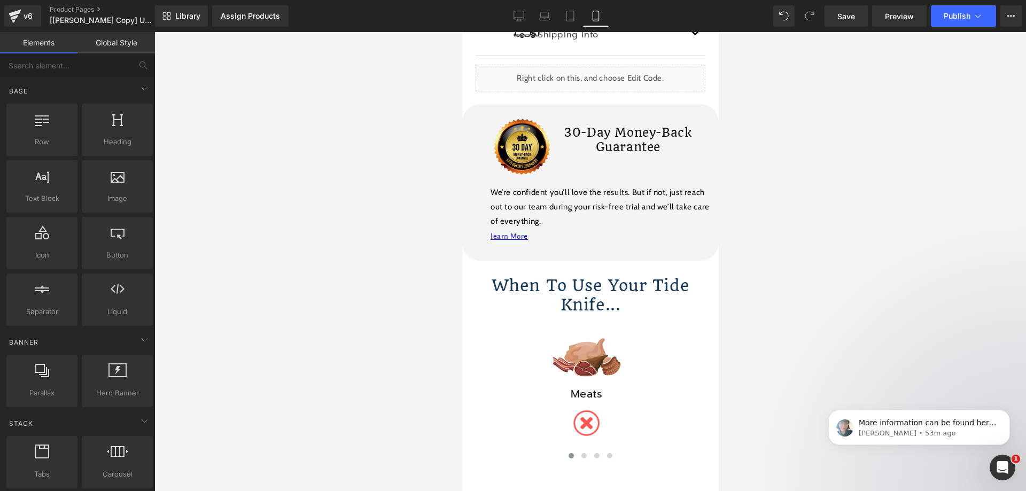
scroll to position [835, 0]
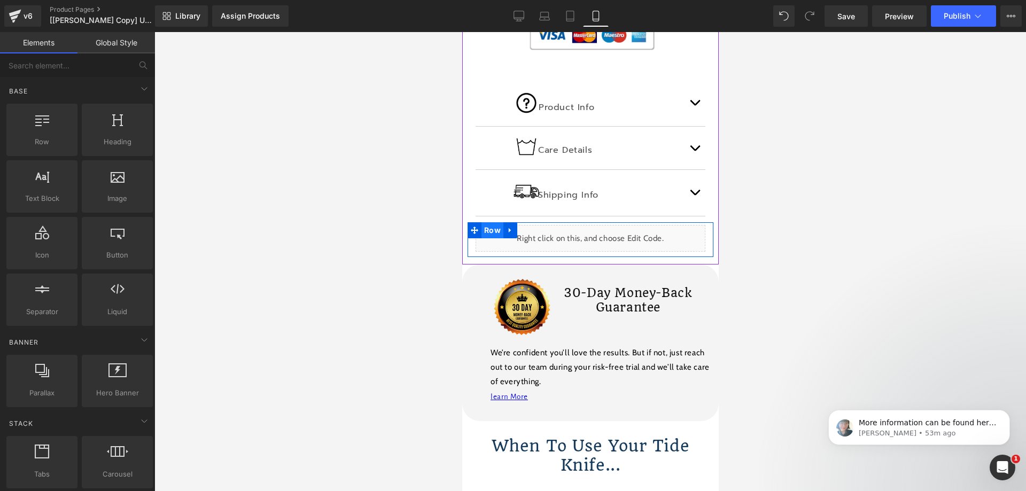
click at [491, 222] on span "Row" at bounding box center [492, 230] width 22 height 16
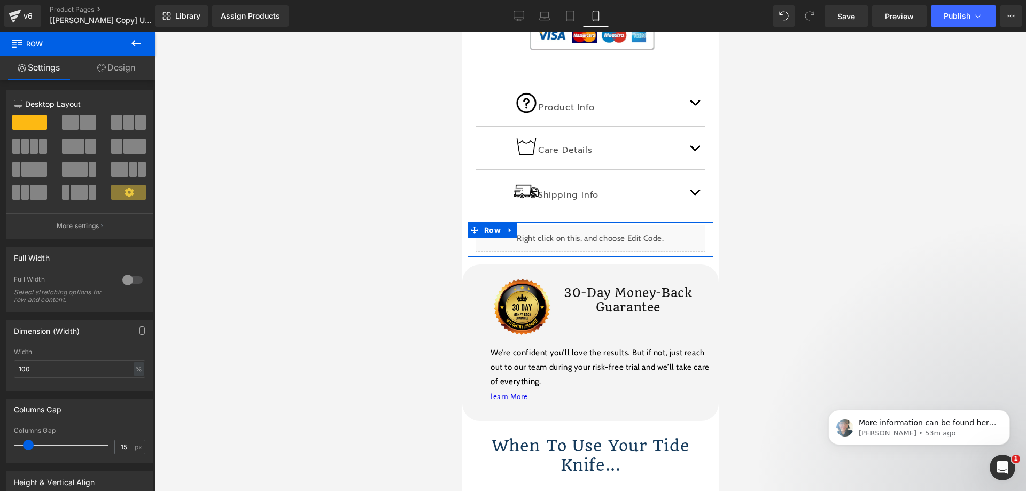
click at [120, 72] on link "Design" at bounding box center [117, 68] width 78 height 24
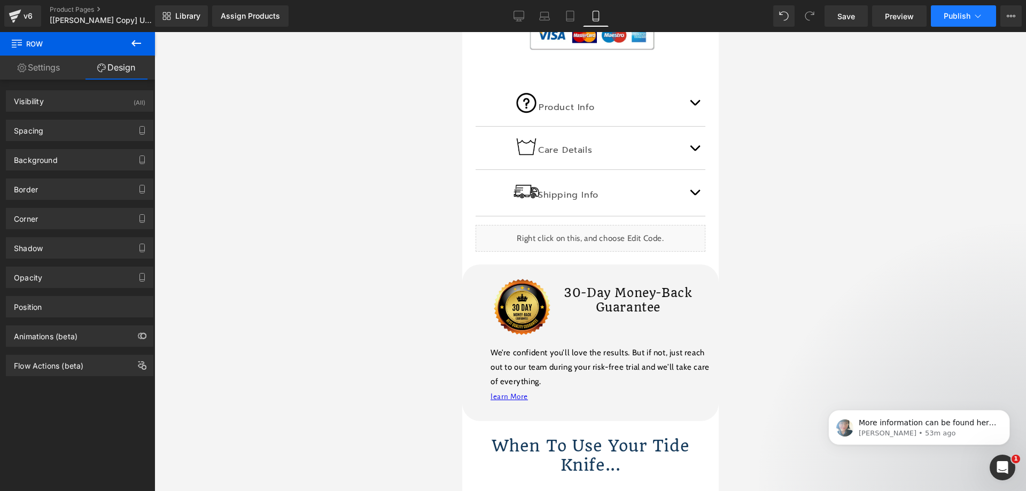
click at [954, 15] on span "Publish" at bounding box center [957, 16] width 27 height 9
